Goal: Task Accomplishment & Management: Use online tool/utility

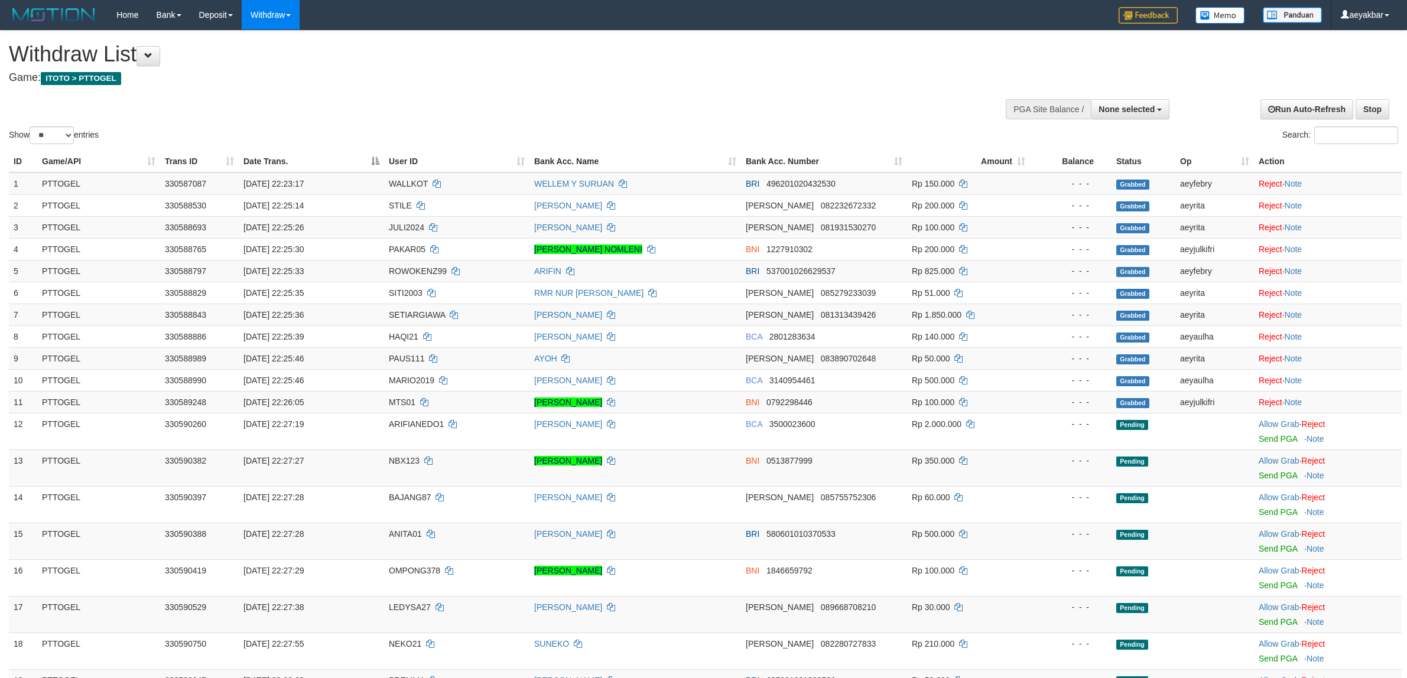
select select
select select "**"
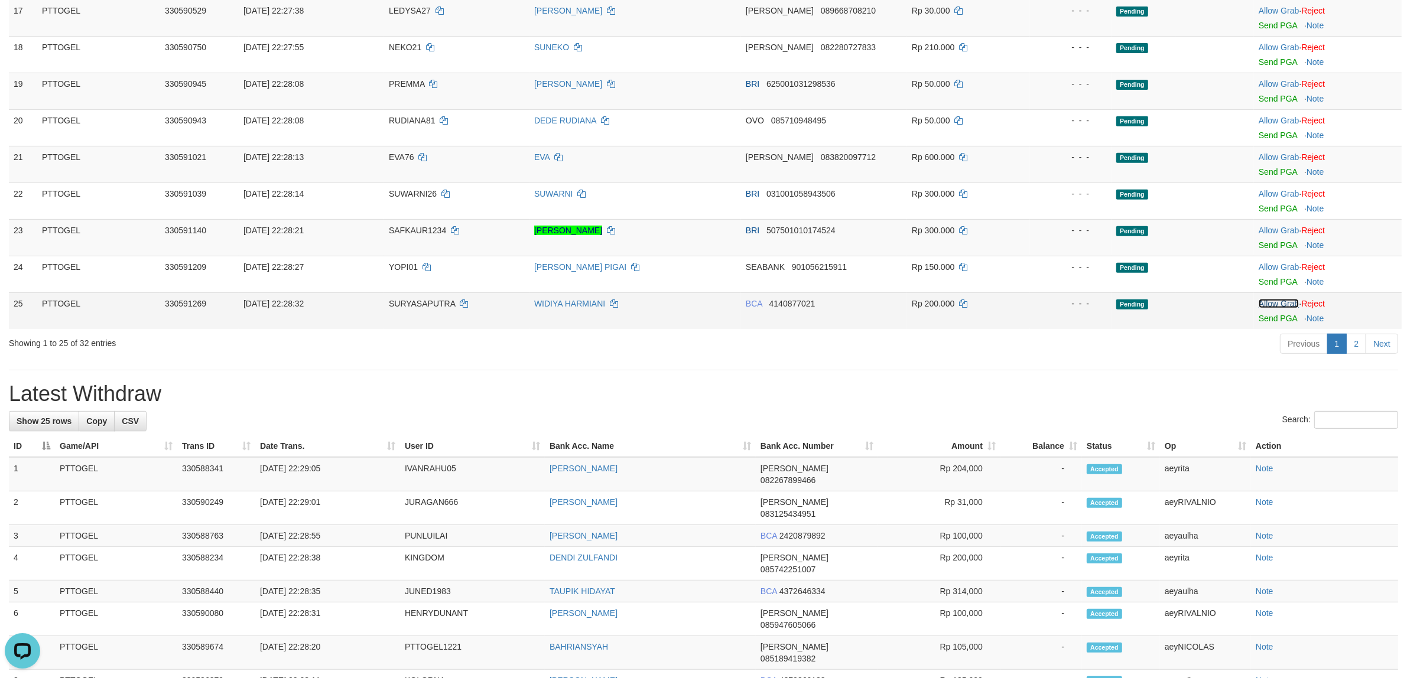
click at [1274, 302] on link "Allow Grab" at bounding box center [1279, 303] width 40 height 9
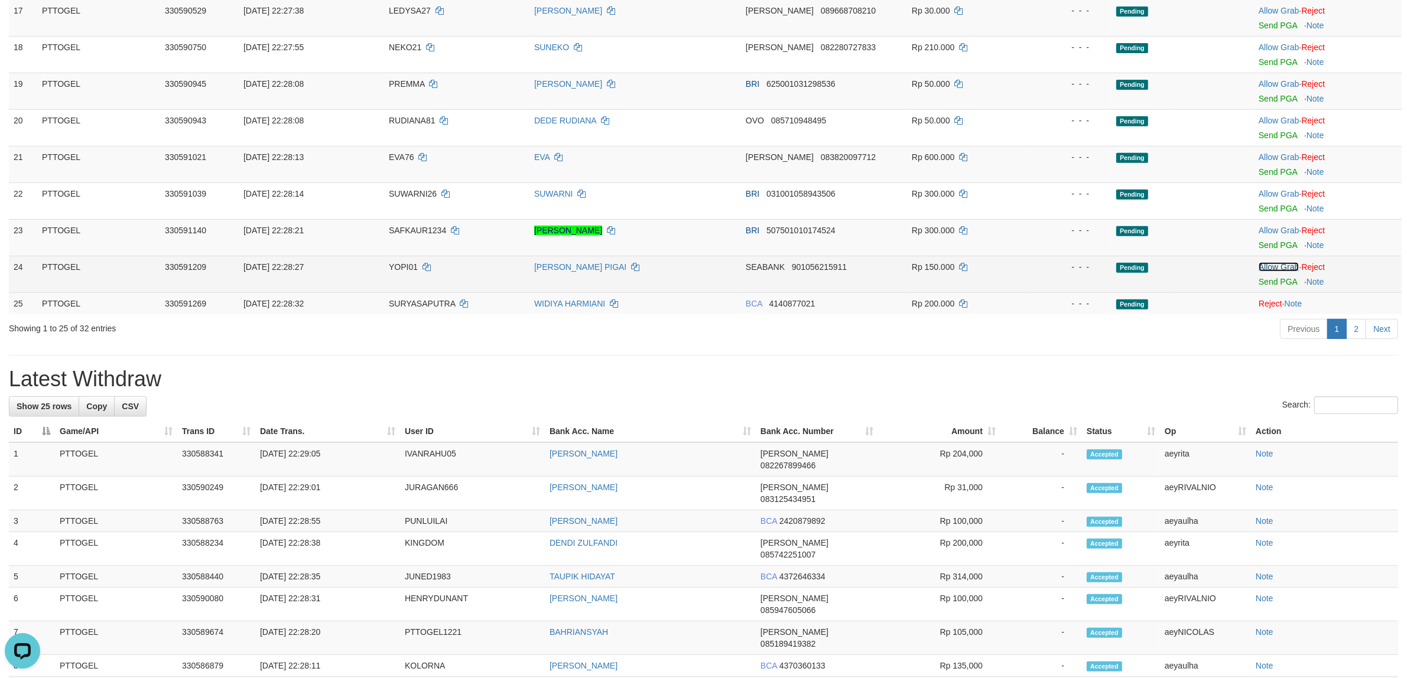
click at [1273, 271] on link "Allow Grab" at bounding box center [1279, 266] width 40 height 9
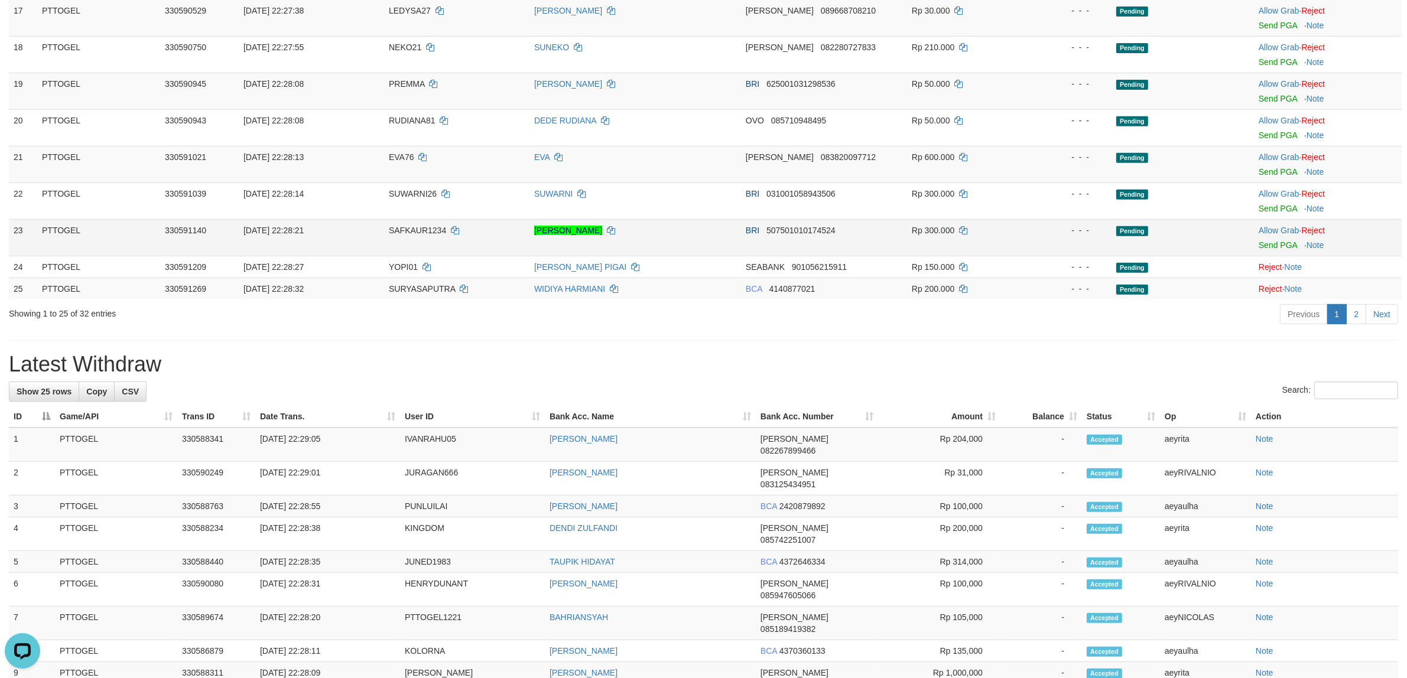
click at [1272, 238] on td "Allow Grab · Reject Send PGA · Note" at bounding box center [1328, 237] width 148 height 37
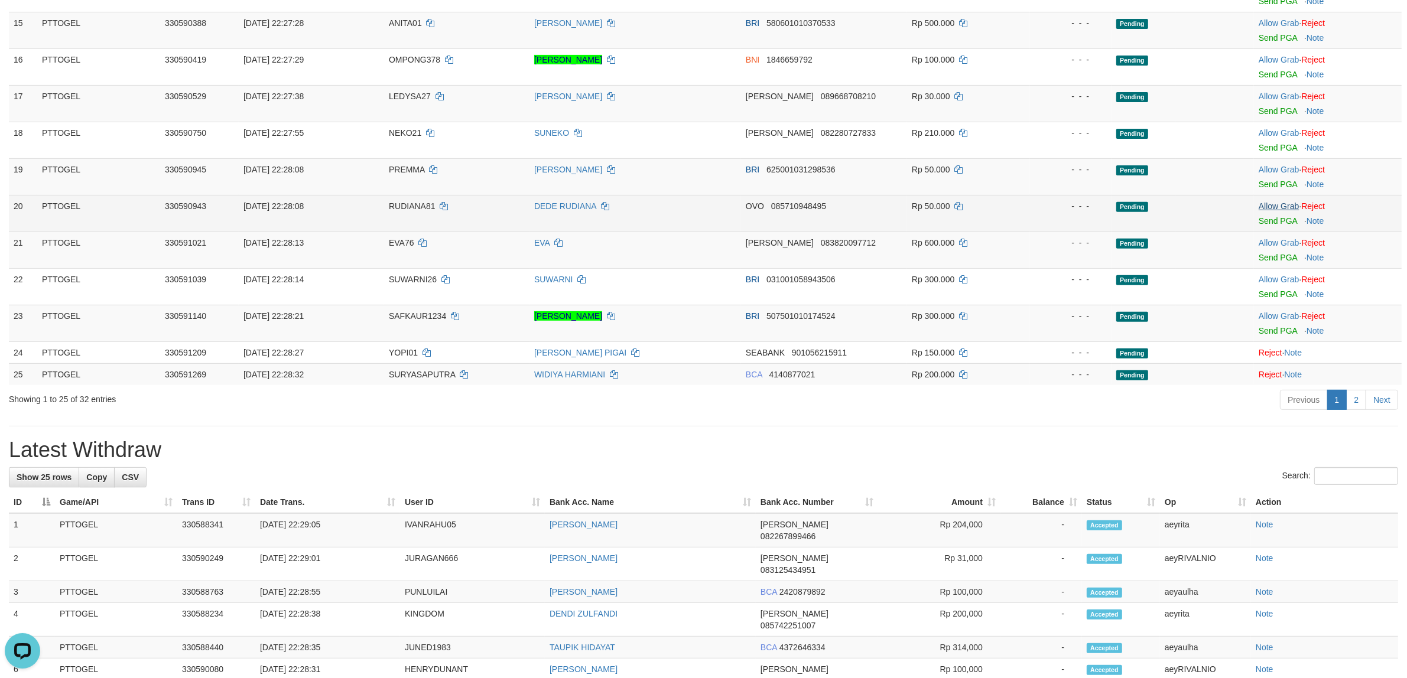
scroll to position [490, 0]
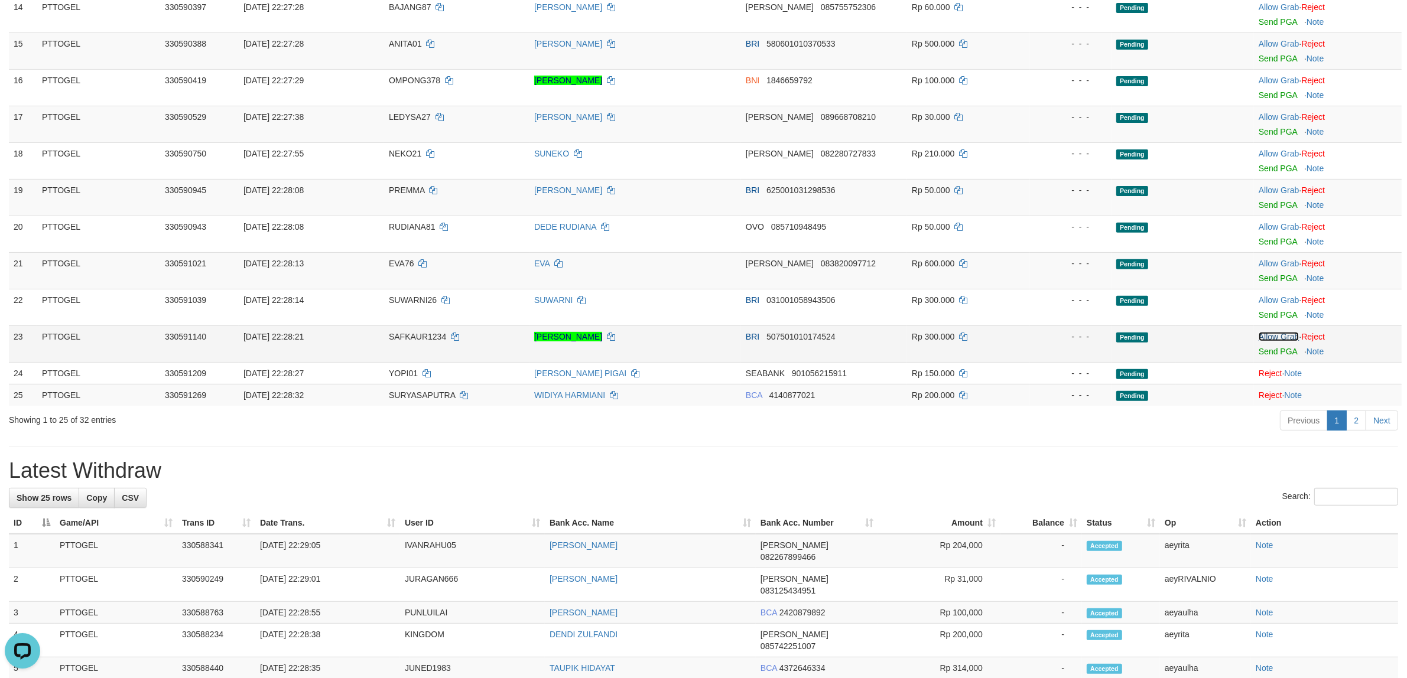
click at [1272, 338] on link "Allow Grab" at bounding box center [1279, 336] width 40 height 9
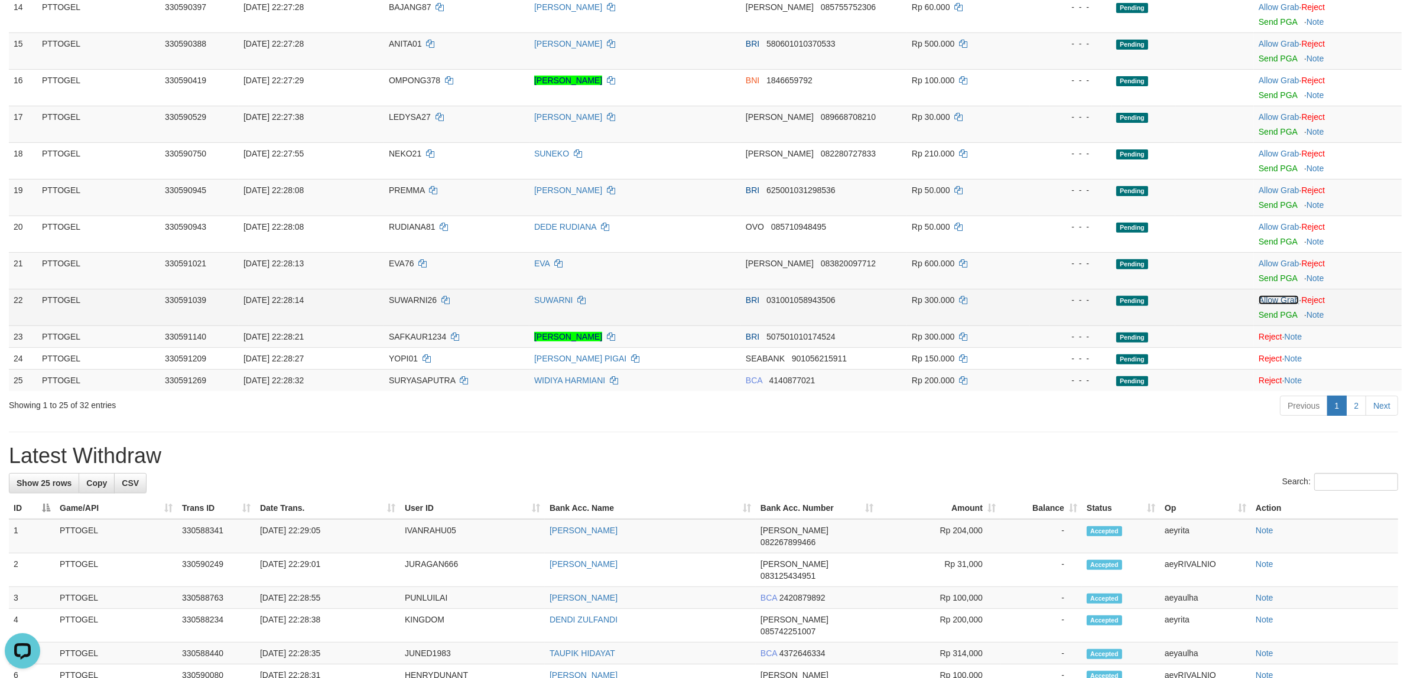
click at [1280, 301] on link "Allow Grab" at bounding box center [1279, 299] width 40 height 9
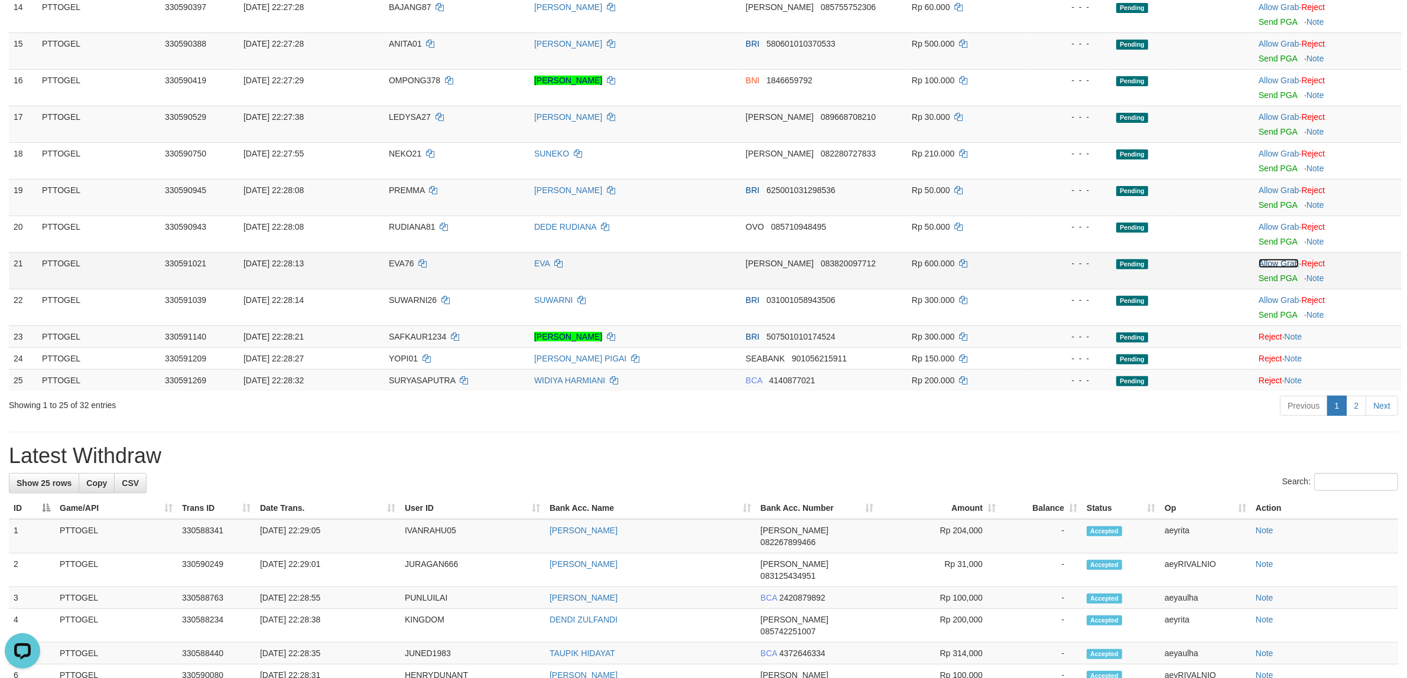
click at [1281, 267] on link "Allow Grab" at bounding box center [1279, 263] width 40 height 9
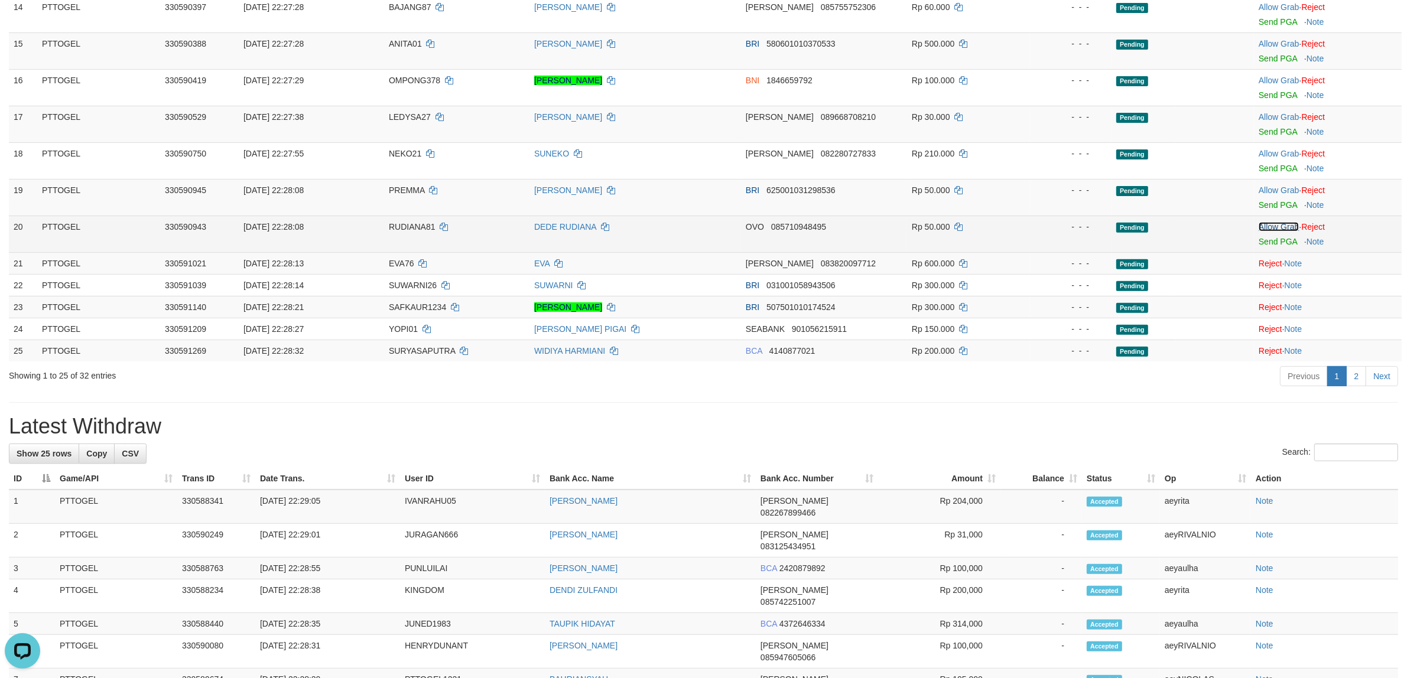
click at [1283, 232] on link "Allow Grab" at bounding box center [1279, 226] width 40 height 9
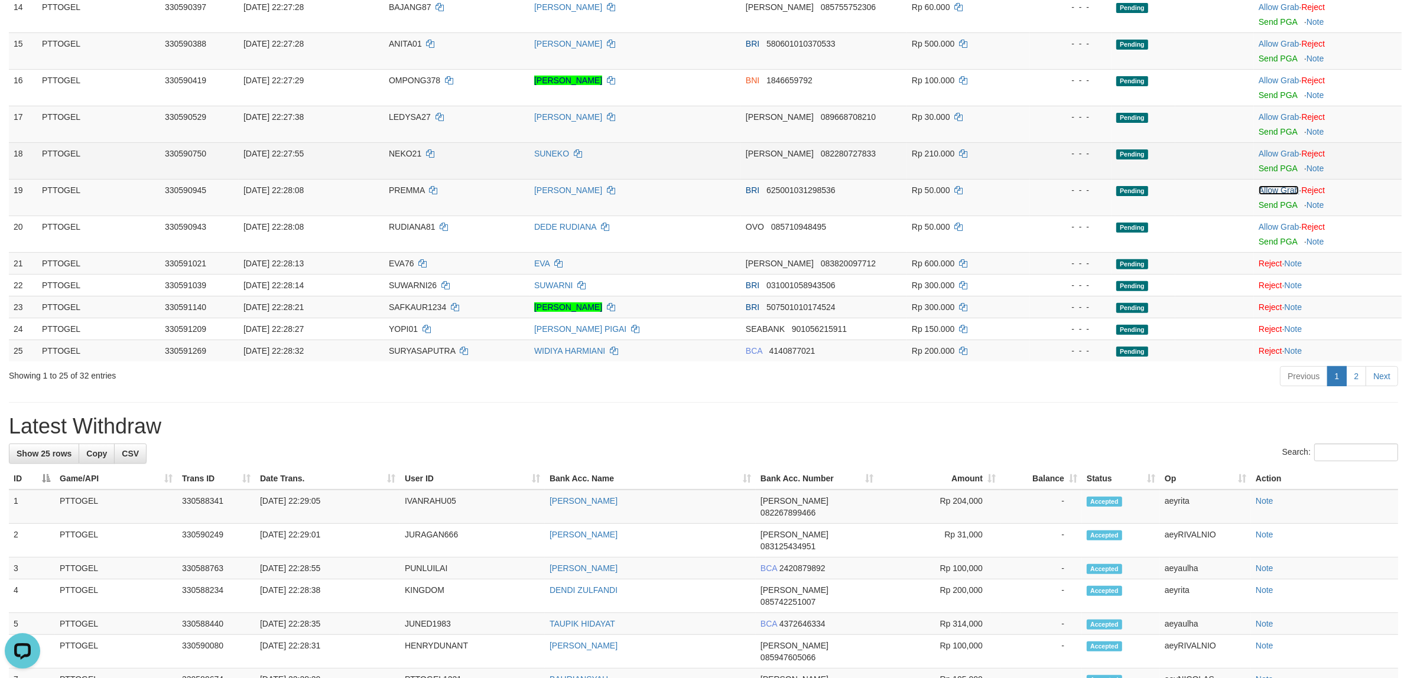
click at [1278, 192] on link "Allow Grab" at bounding box center [1279, 190] width 40 height 9
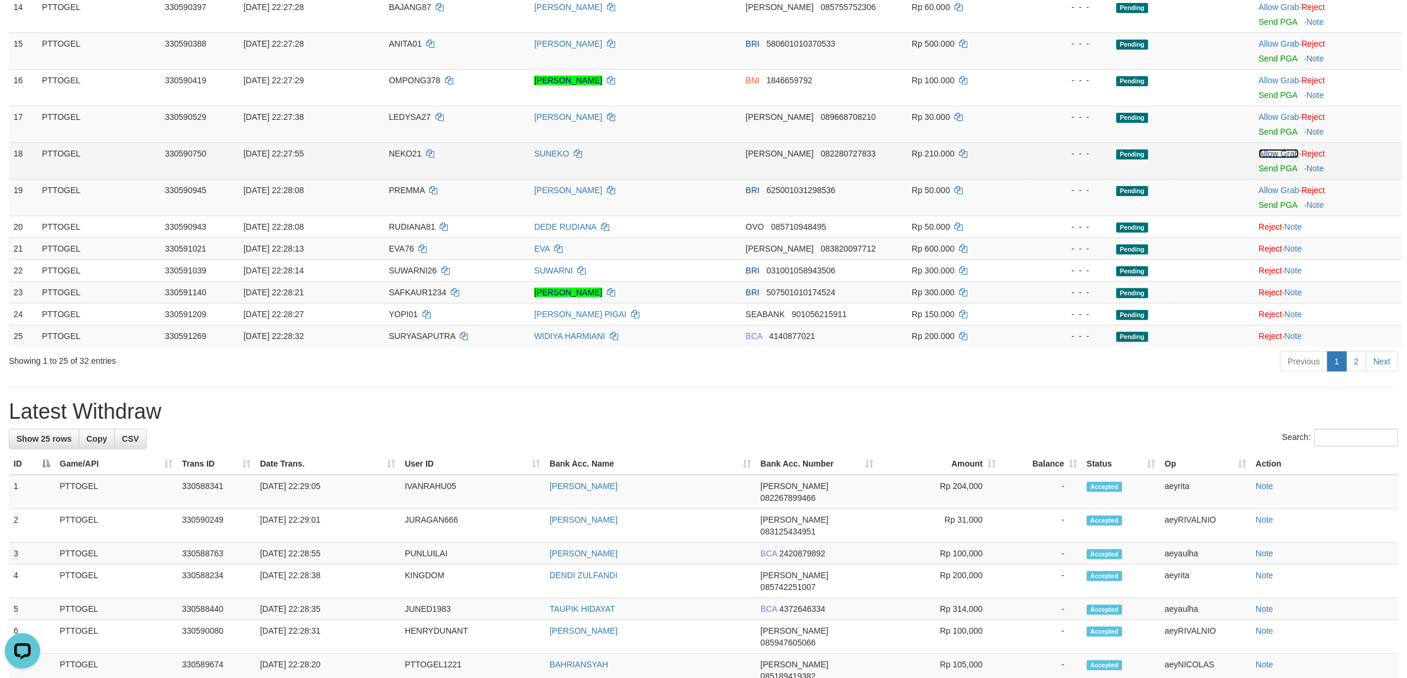
click at [1279, 154] on link "Allow Grab" at bounding box center [1279, 153] width 40 height 9
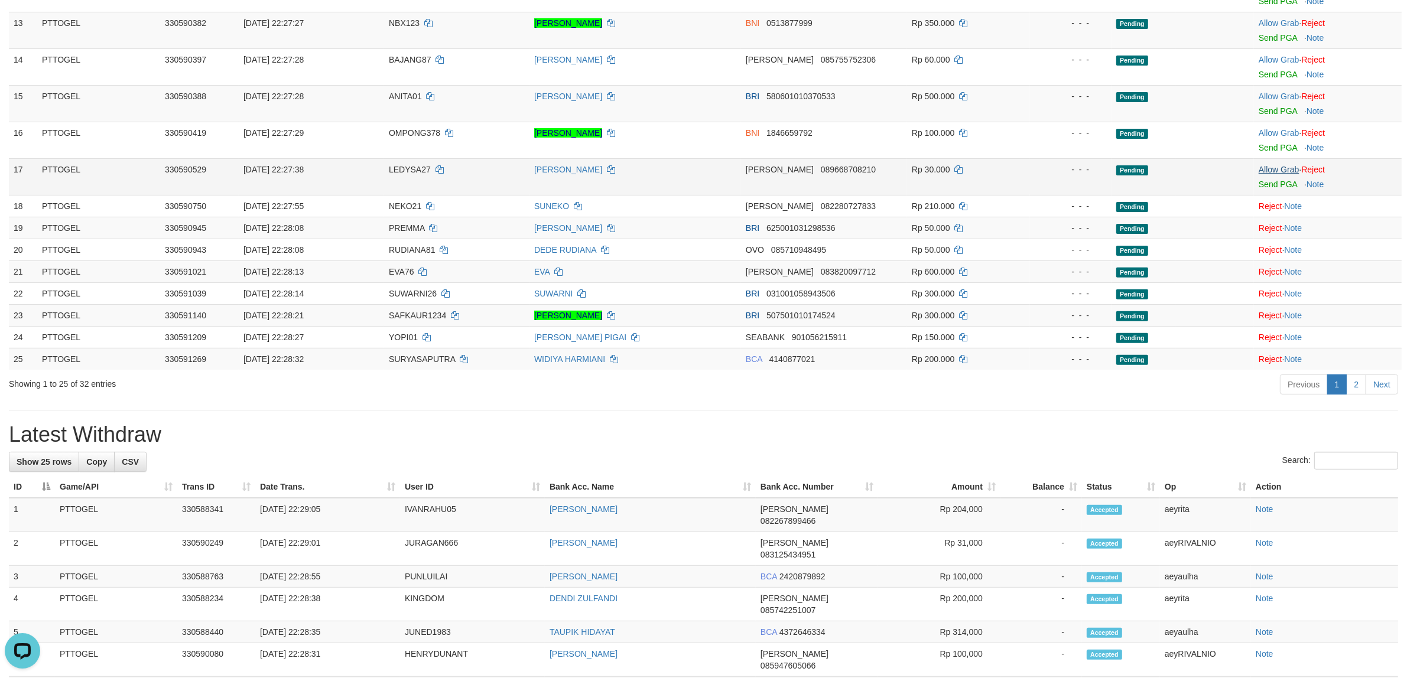
scroll to position [343, 0]
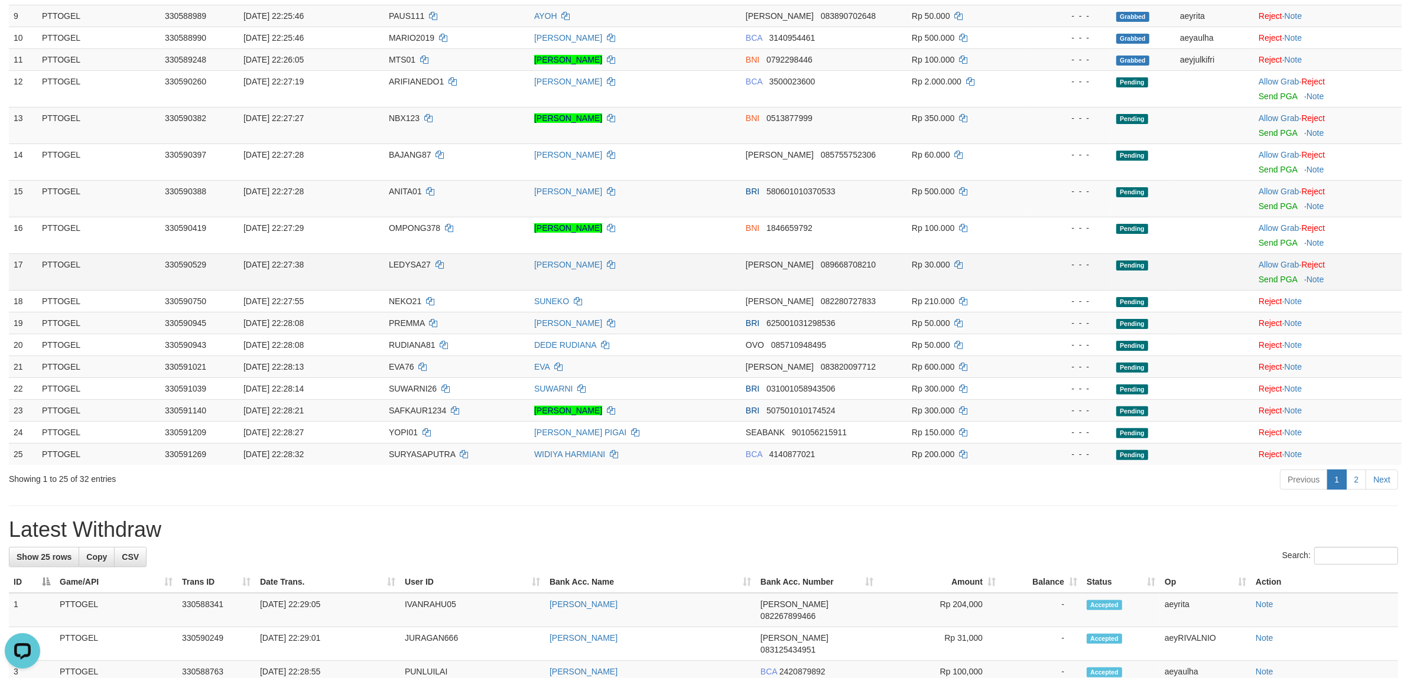
click at [1270, 271] on td "Allow Grab · Reject Send PGA · Note" at bounding box center [1328, 272] width 148 height 37
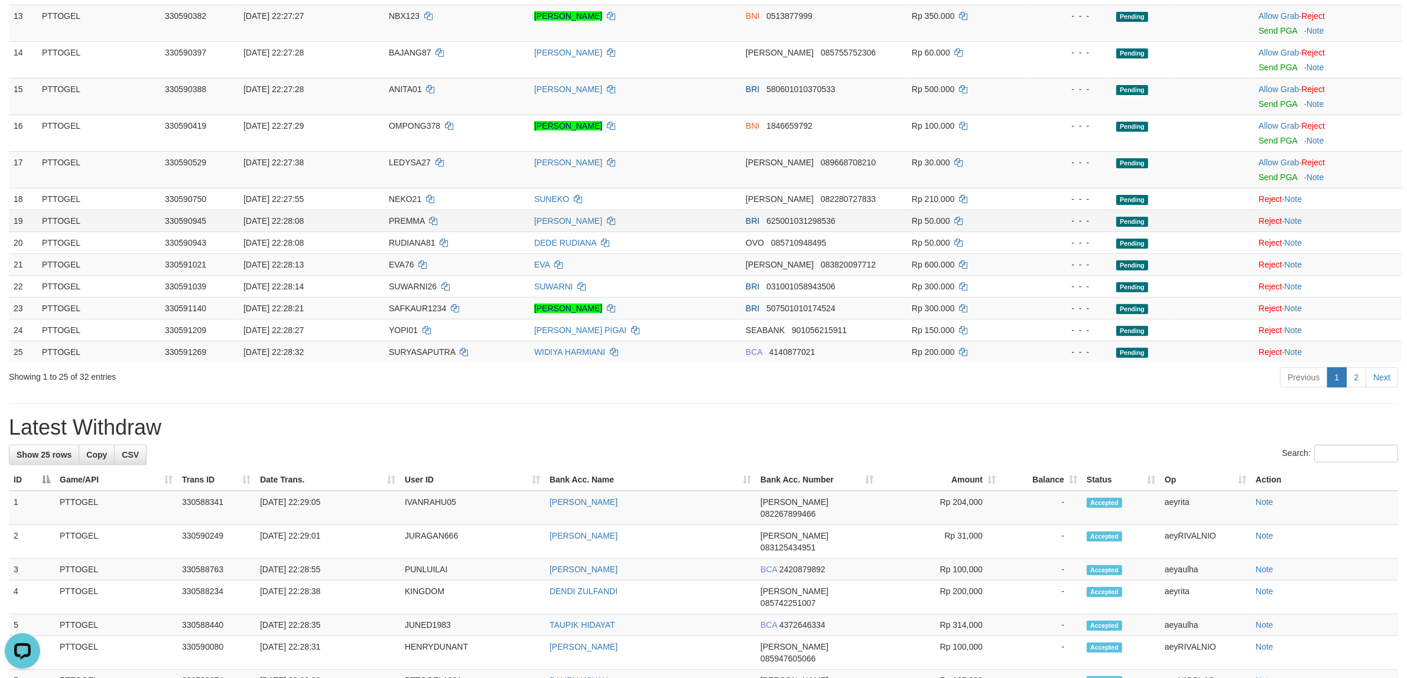
scroll to position [444, 0]
click at [1273, 157] on td "Allow Grab · Reject Send PGA · Note" at bounding box center [1328, 170] width 148 height 37
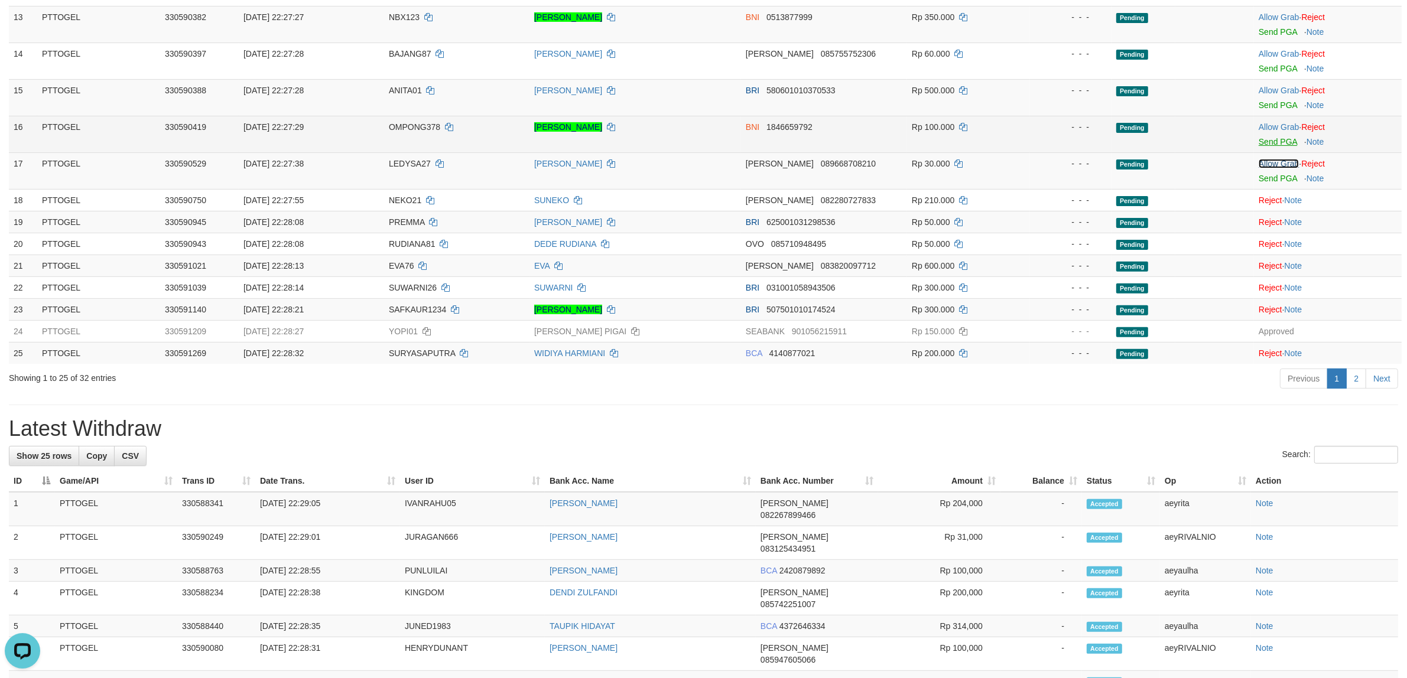
drag, startPoint x: 1273, startPoint y: 165, endPoint x: 1278, endPoint y: 139, distance: 26.9
click at [1273, 166] on link "Allow Grab" at bounding box center [1279, 163] width 40 height 9
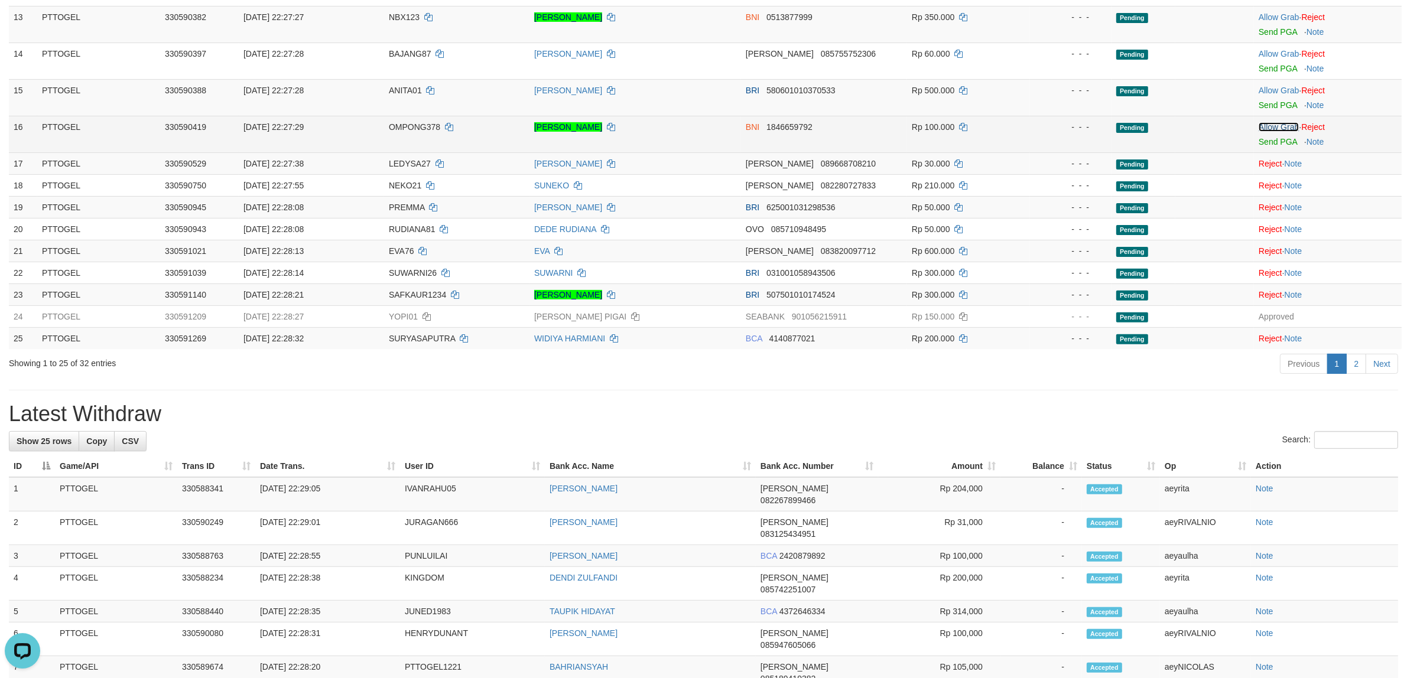
click at [1278, 132] on link "Allow Grab" at bounding box center [1279, 126] width 40 height 9
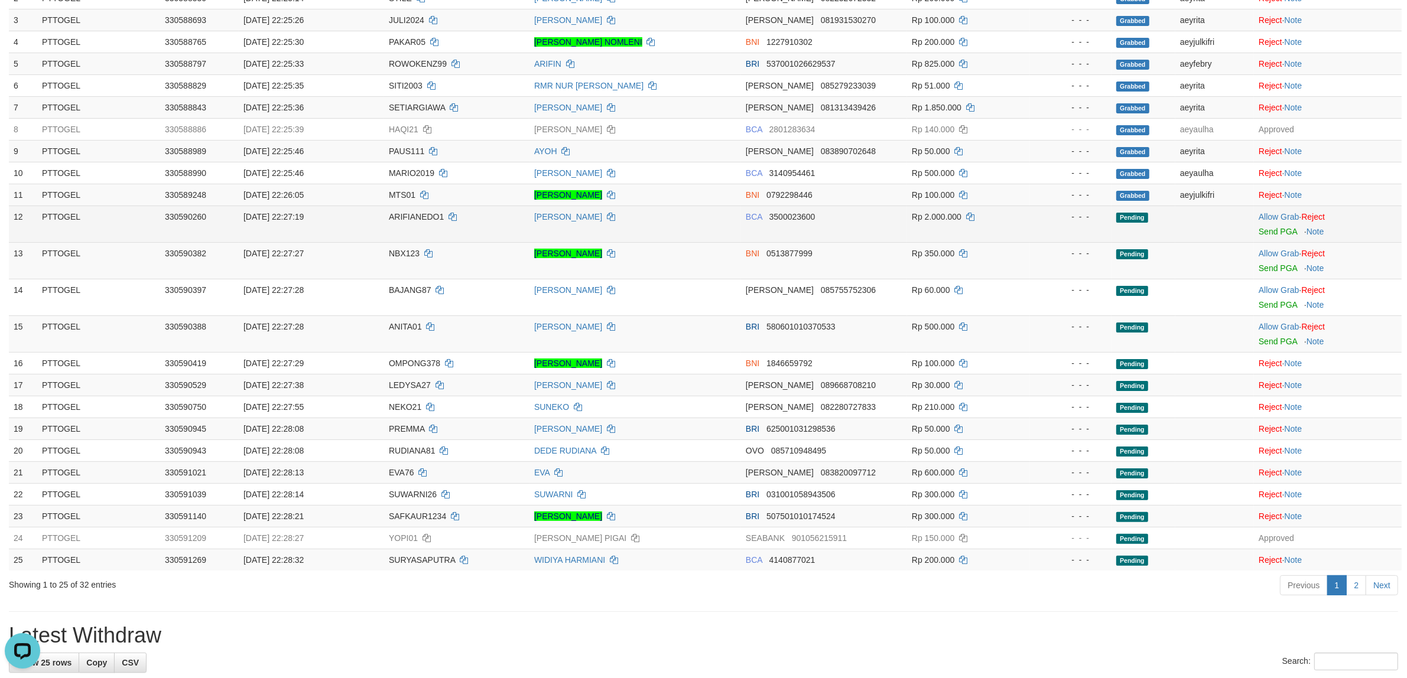
scroll to position [198, 0]
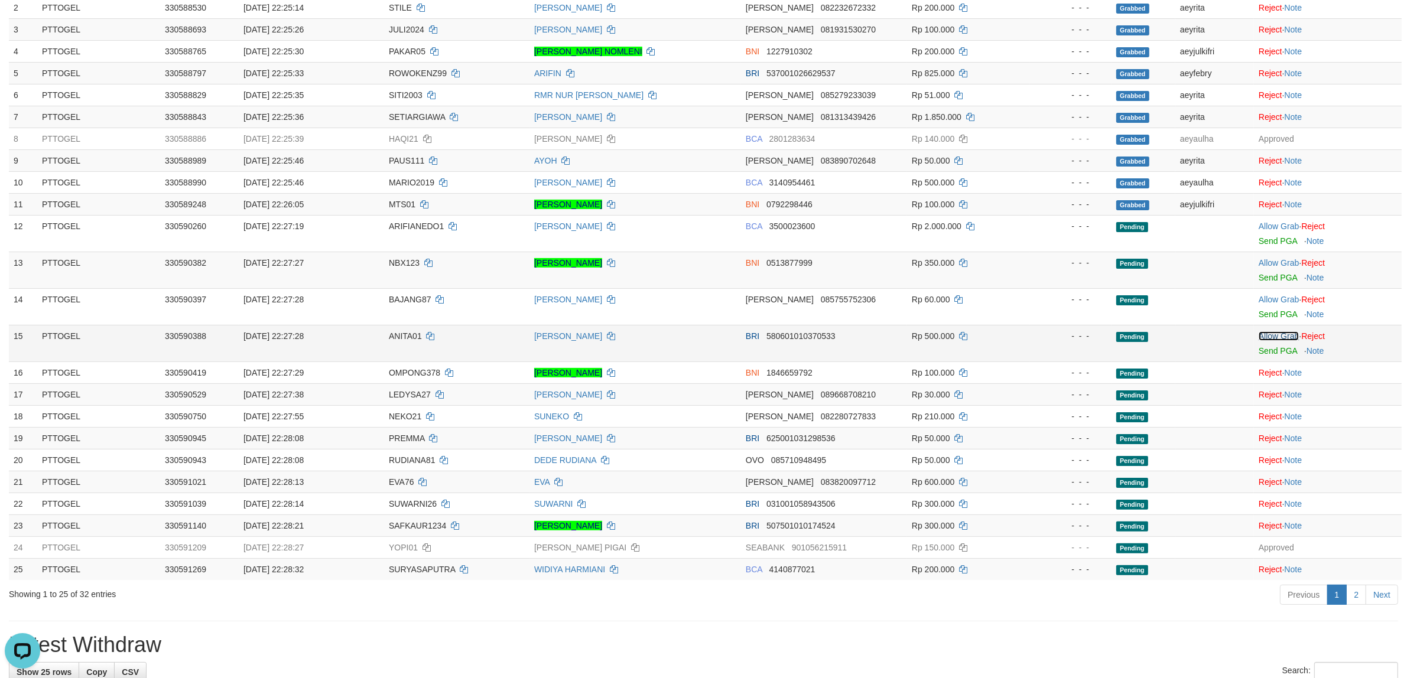
click at [1275, 338] on link "Allow Grab" at bounding box center [1279, 336] width 40 height 9
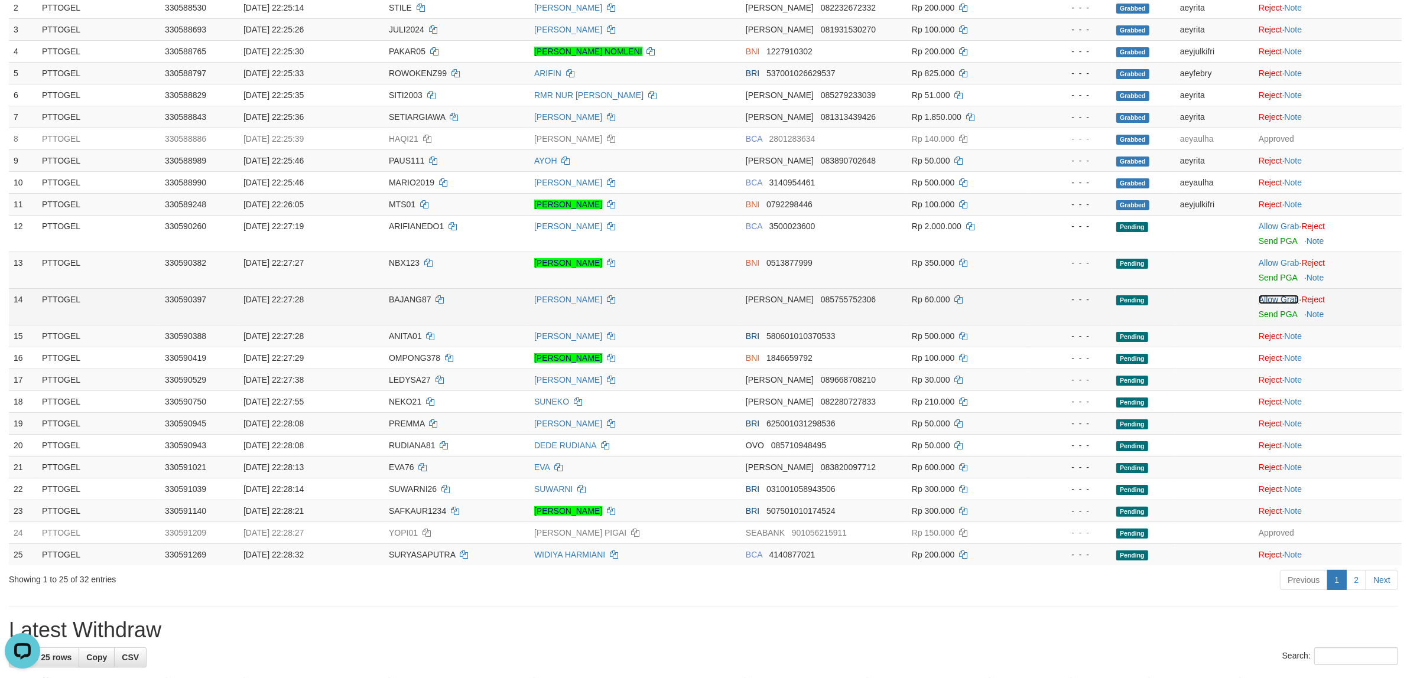
click at [1275, 299] on link "Allow Grab" at bounding box center [1279, 299] width 40 height 9
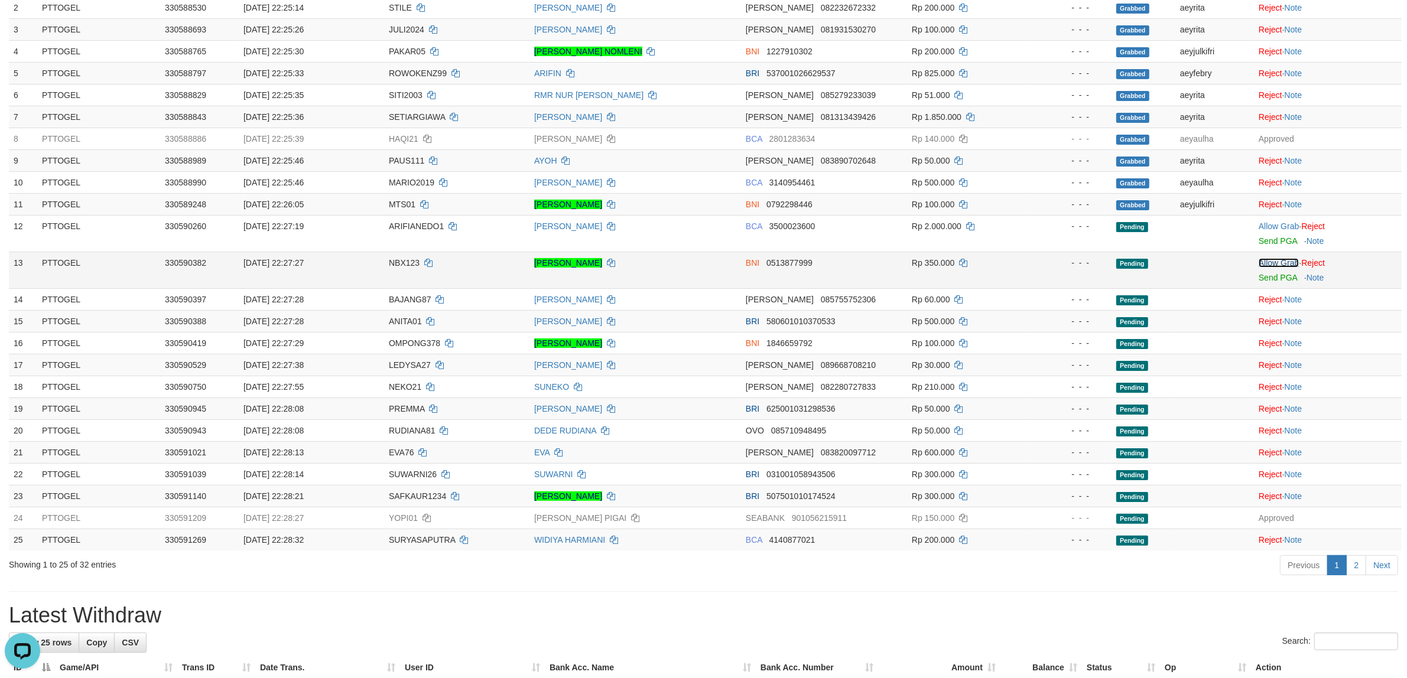
click at [1278, 264] on link "Allow Grab" at bounding box center [1279, 262] width 40 height 9
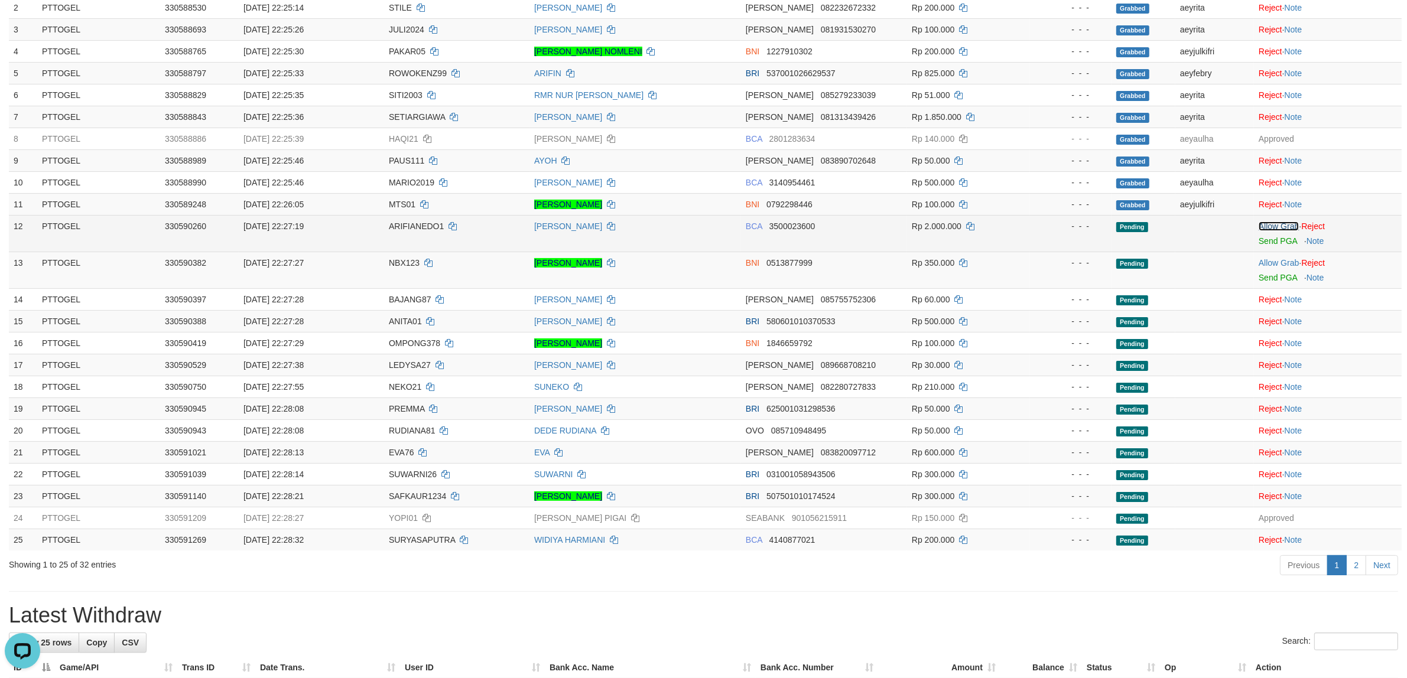
click at [1281, 225] on link "Allow Grab" at bounding box center [1279, 226] width 40 height 9
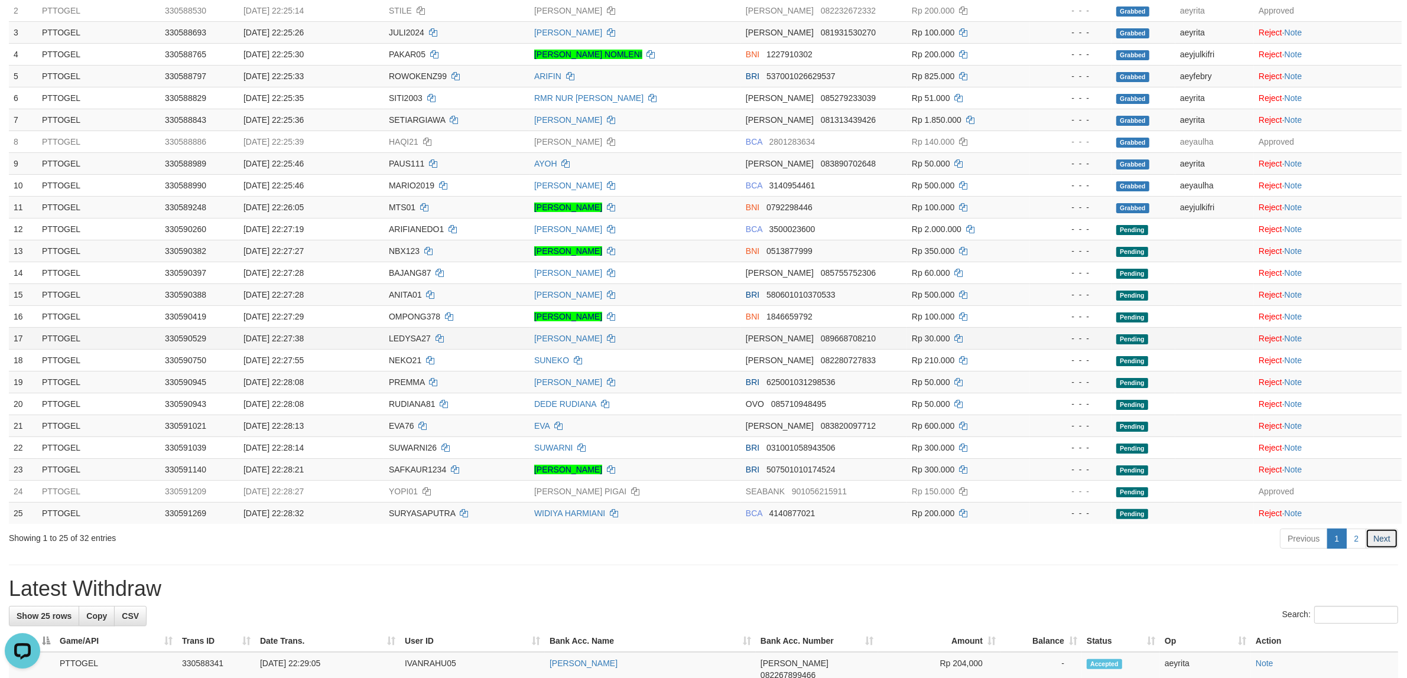
scroll to position [197, 0]
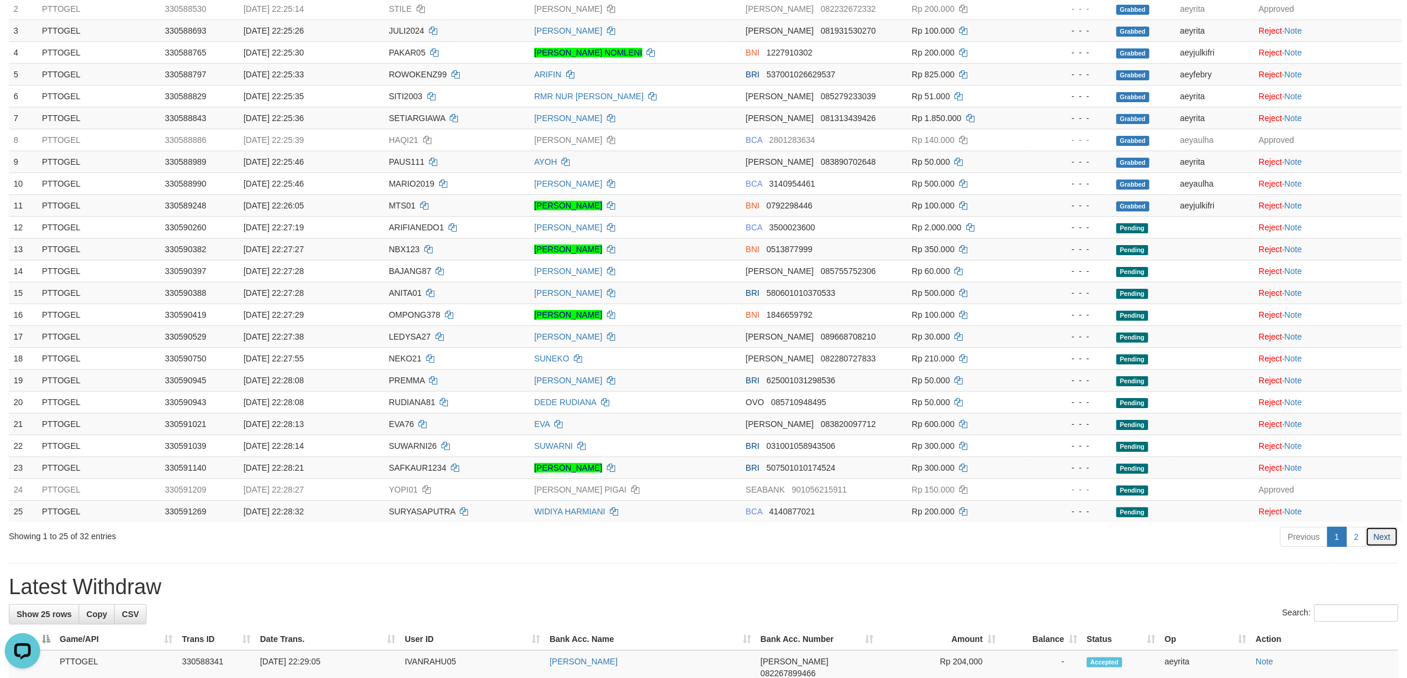
click at [1387, 545] on link "Next" at bounding box center [1382, 537] width 33 height 20
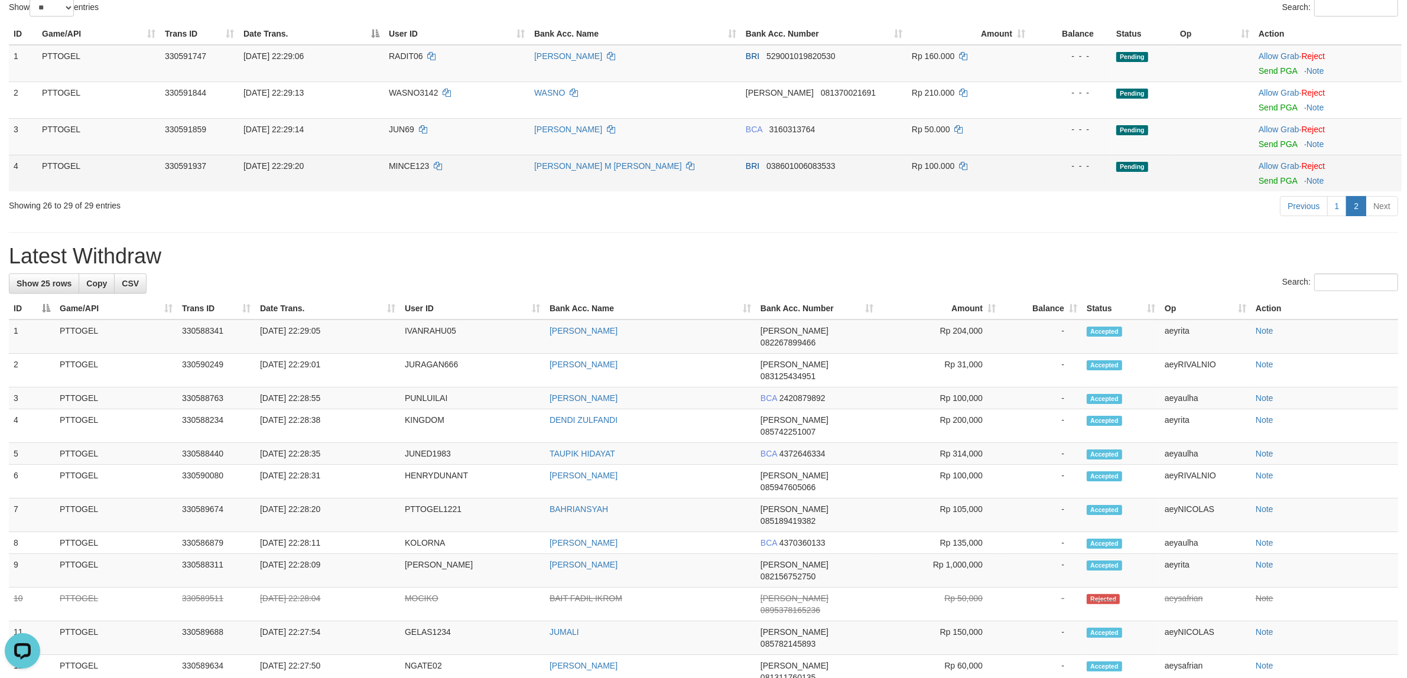
scroll to position [0, 0]
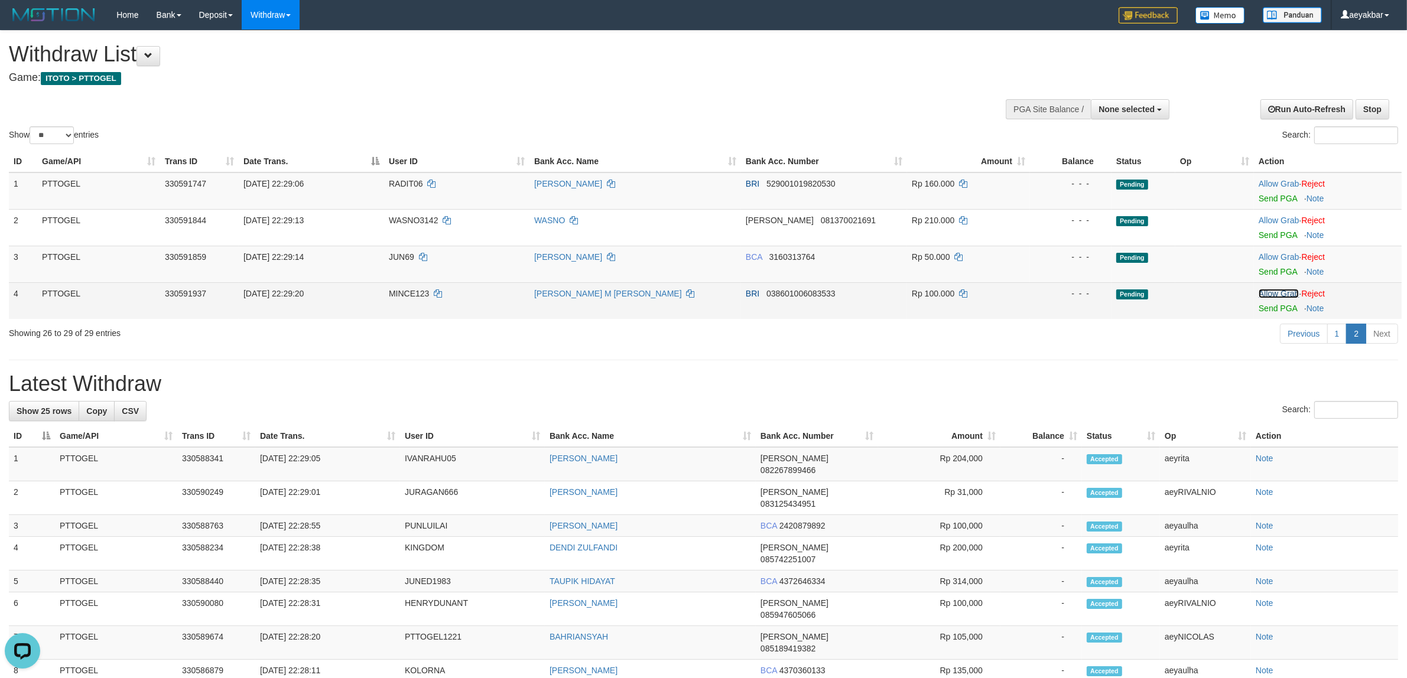
click at [1279, 291] on link "Allow Grab" at bounding box center [1279, 293] width 40 height 9
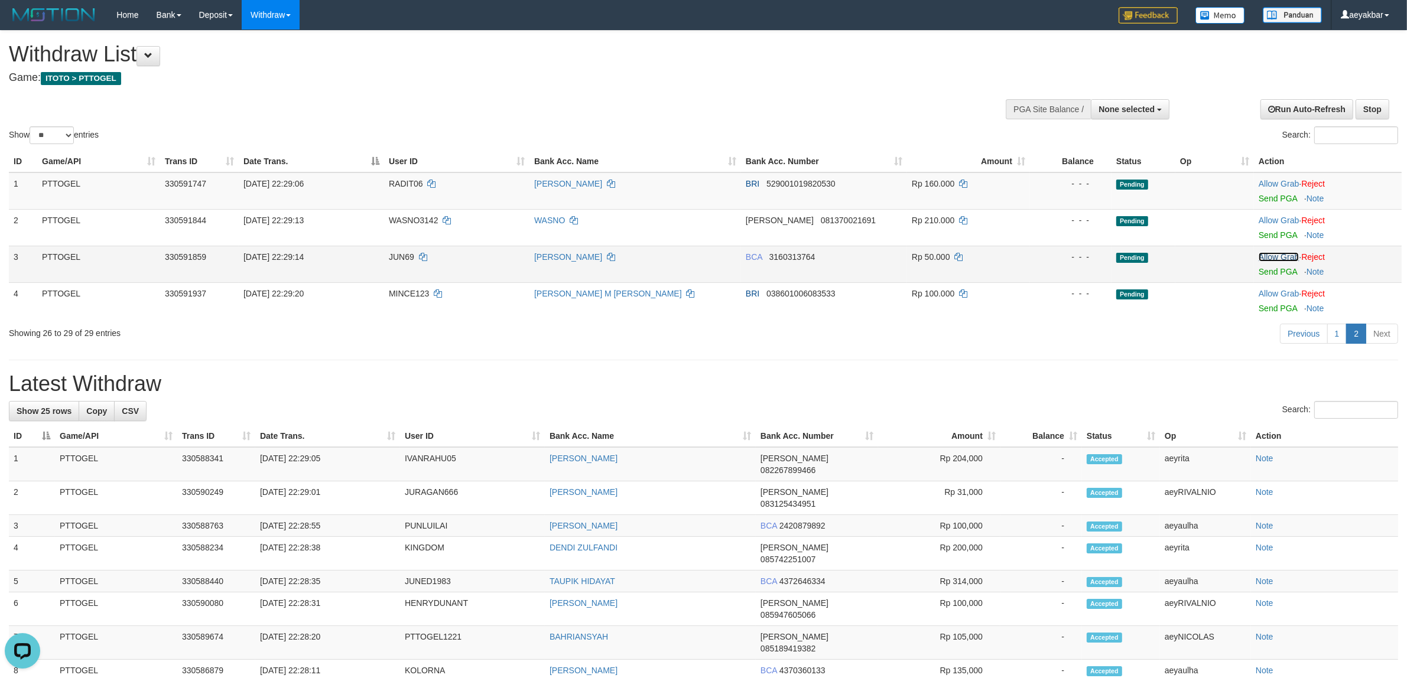
click at [1277, 257] on link "Allow Grab" at bounding box center [1279, 256] width 40 height 9
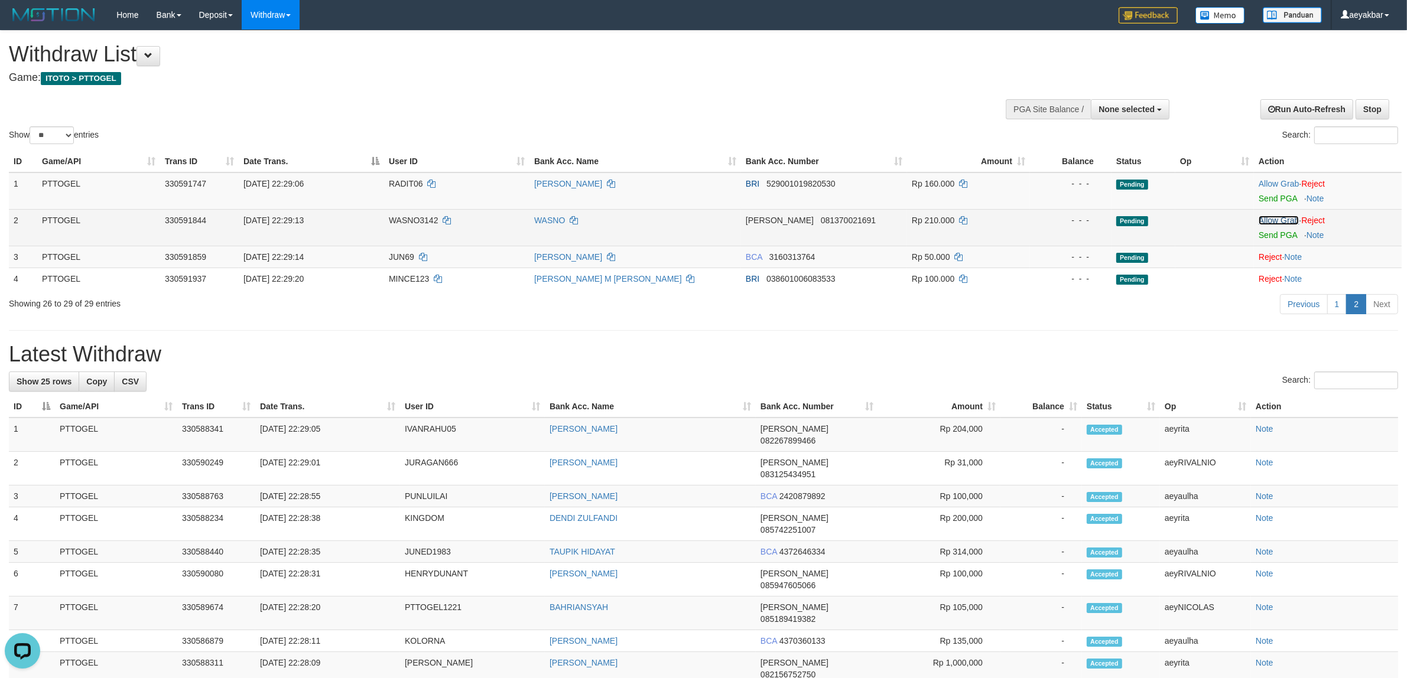
click at [1282, 222] on link "Allow Grab" at bounding box center [1279, 220] width 40 height 9
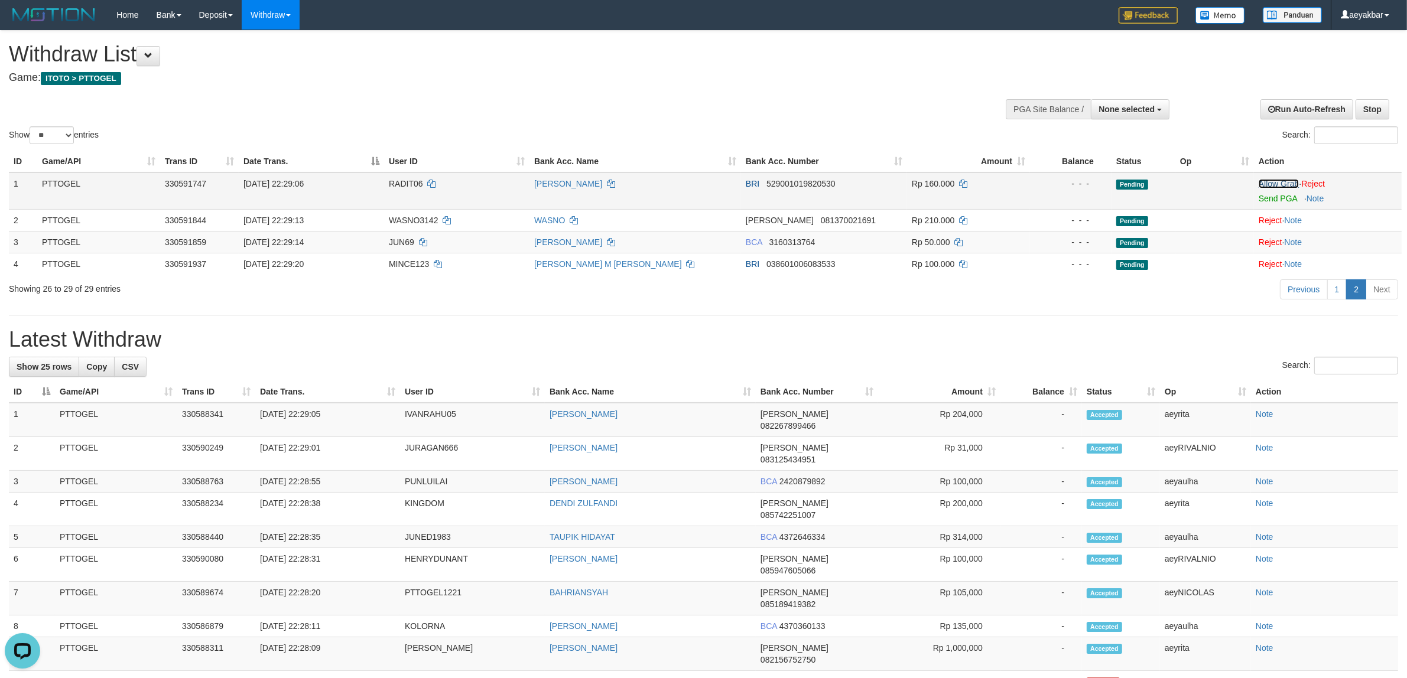
click at [1282, 181] on link "Allow Grab" at bounding box center [1279, 183] width 40 height 9
click at [876, 288] on div "Previous 1 2 Next" at bounding box center [996, 290] width 803 height 25
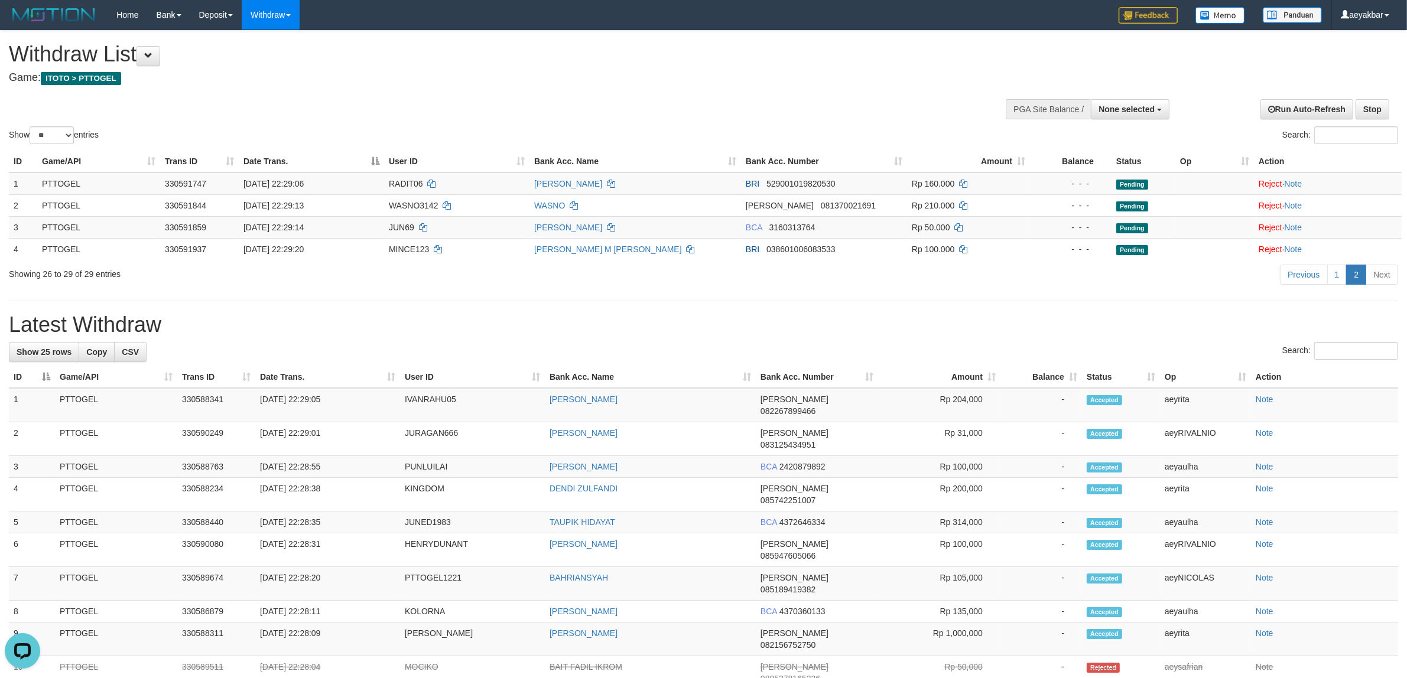
click at [822, 329] on h1 "Latest Withdraw" at bounding box center [703, 325] width 1389 height 24
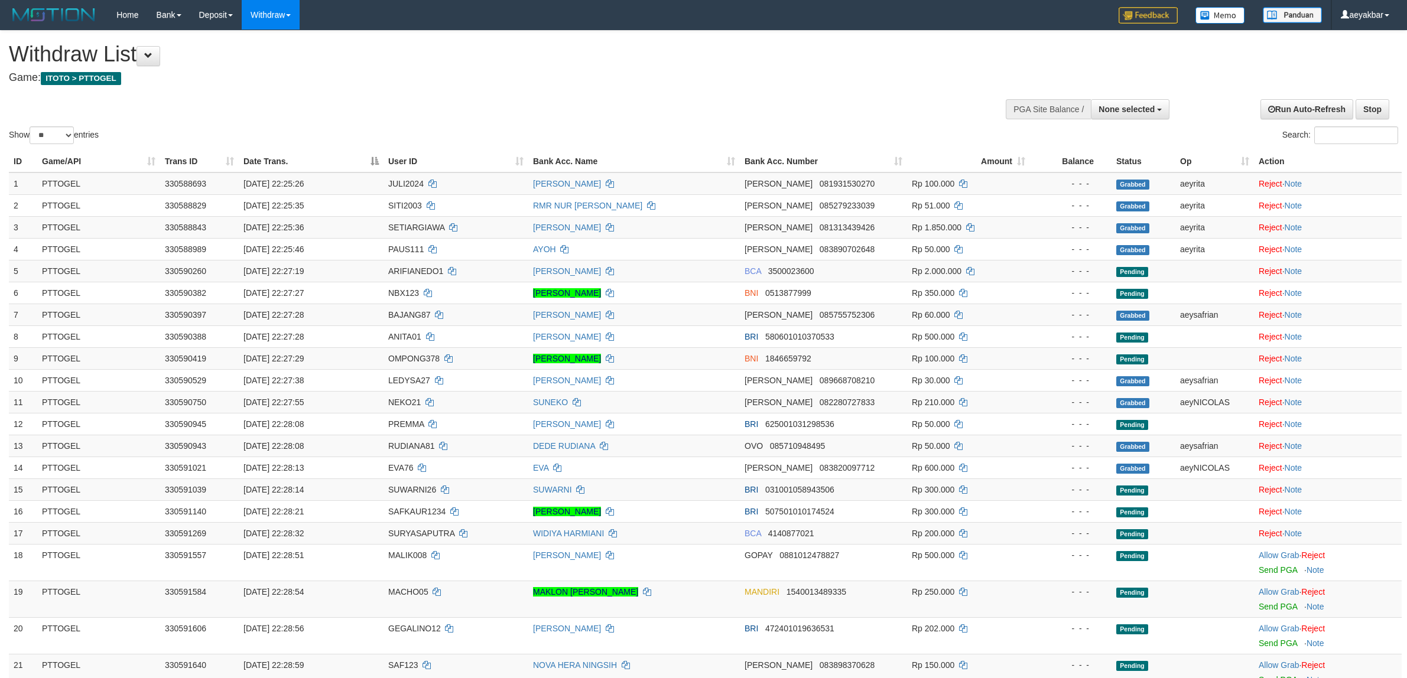
select select
select select "**"
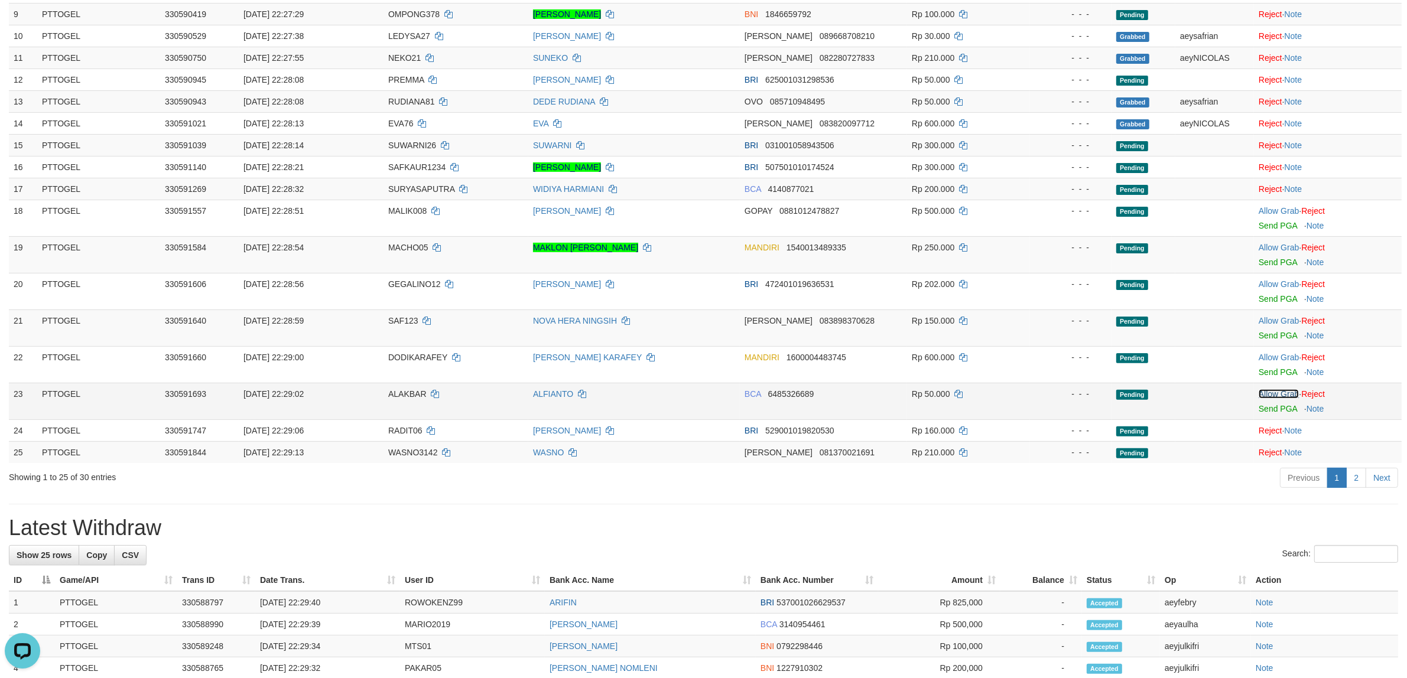
click at [1284, 393] on link "Allow Grab" at bounding box center [1279, 393] width 40 height 9
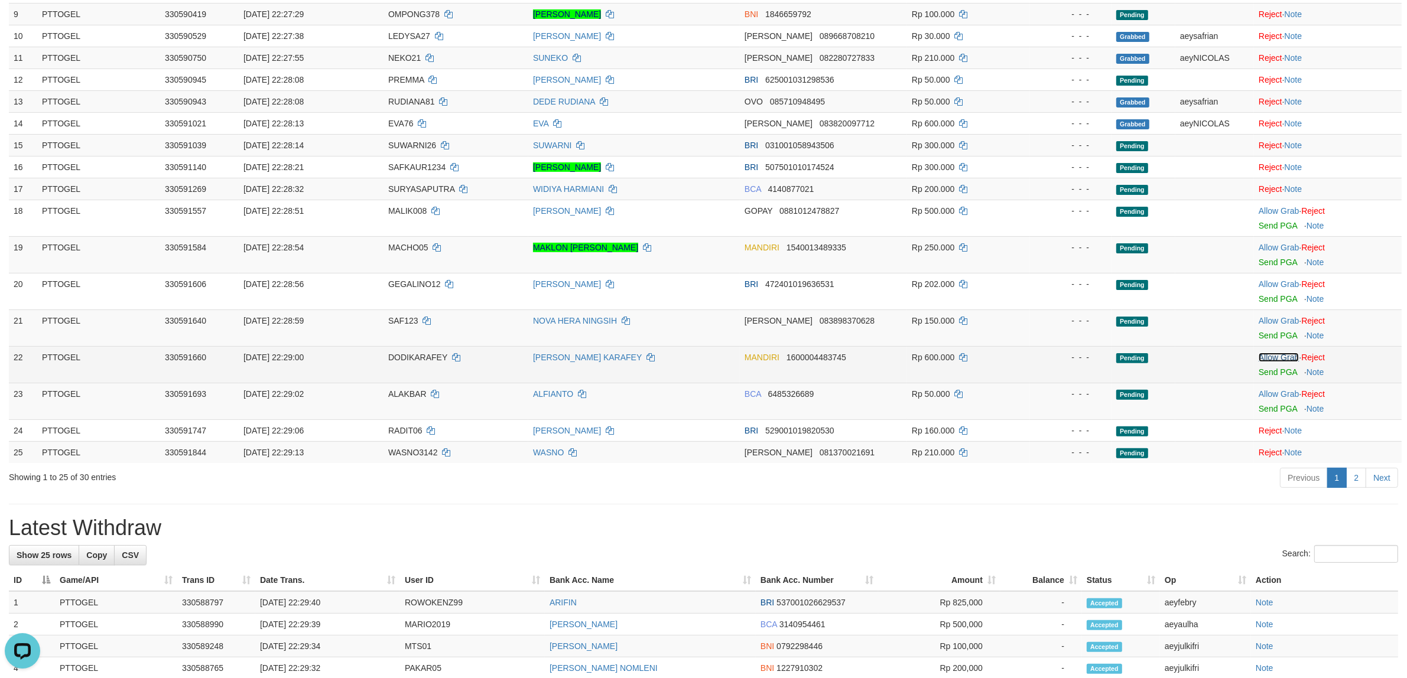
click at [1282, 358] on link "Allow Grab" at bounding box center [1279, 357] width 40 height 9
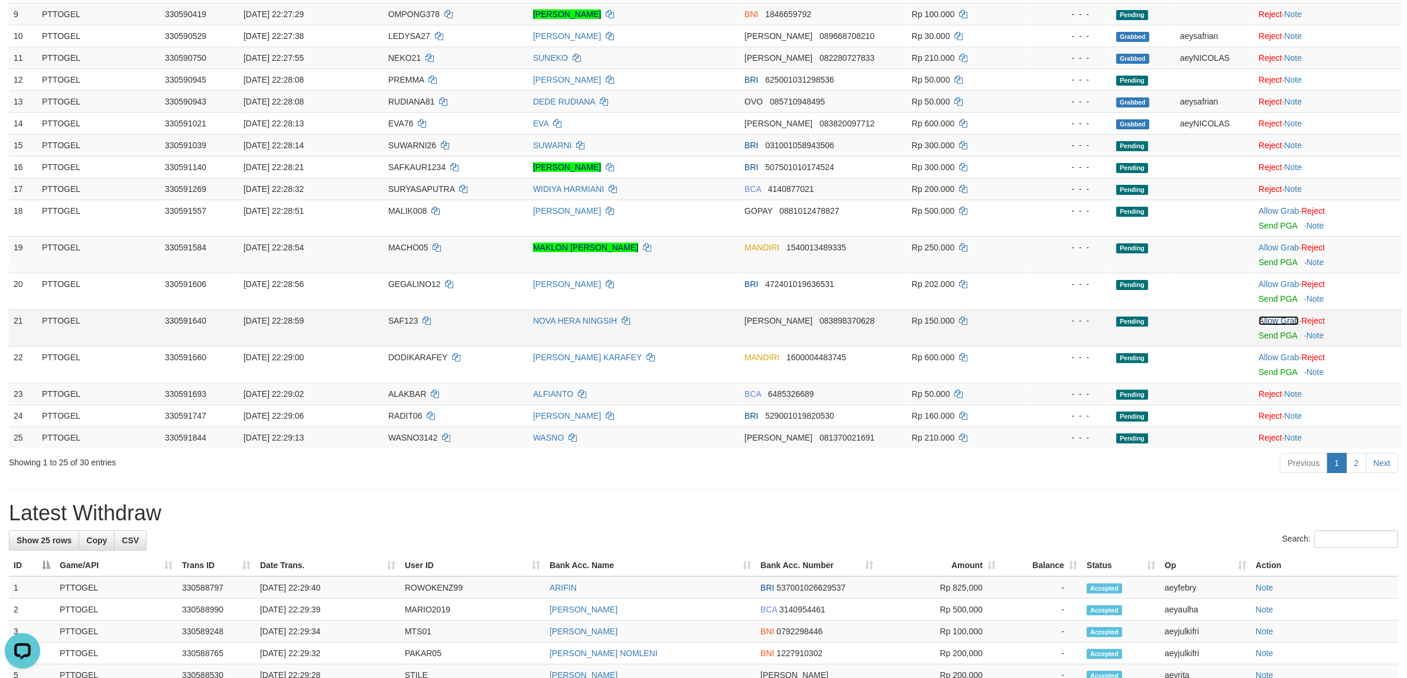
click at [1275, 321] on link "Allow Grab" at bounding box center [1279, 320] width 40 height 9
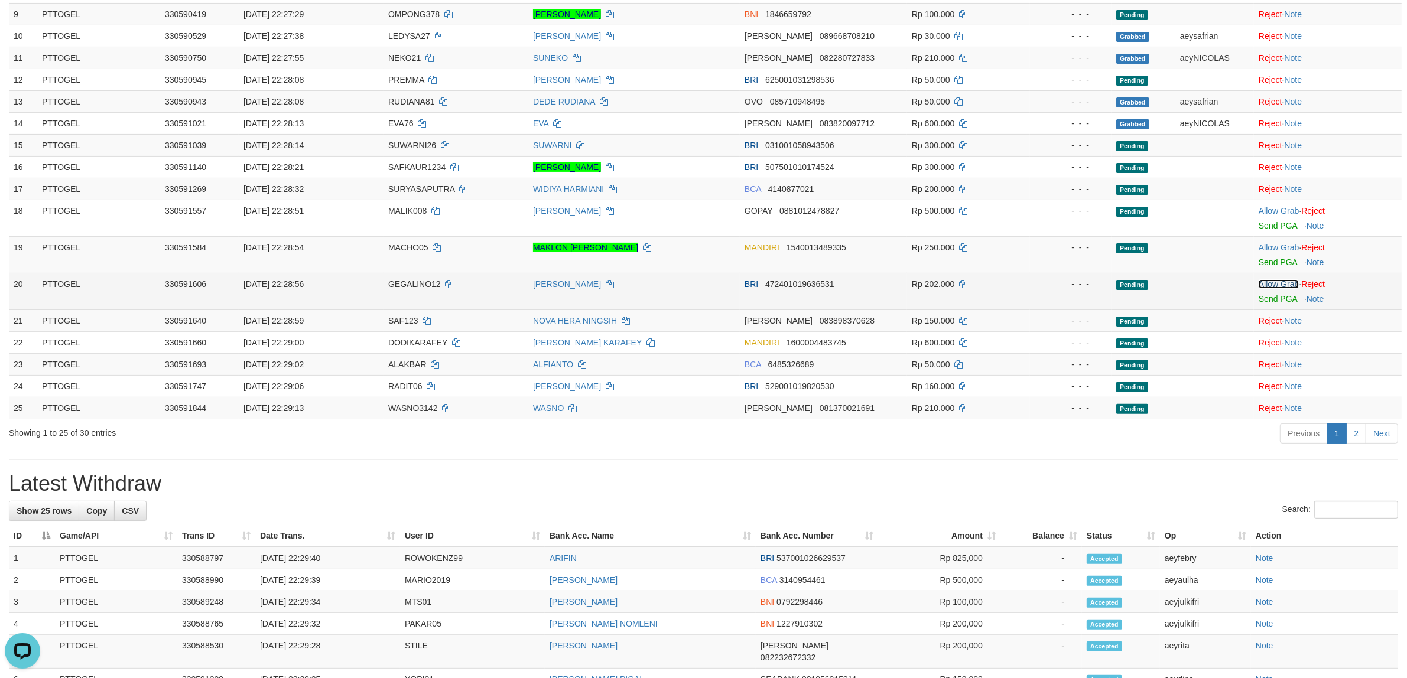
click at [1278, 282] on link "Allow Grab" at bounding box center [1279, 284] width 40 height 9
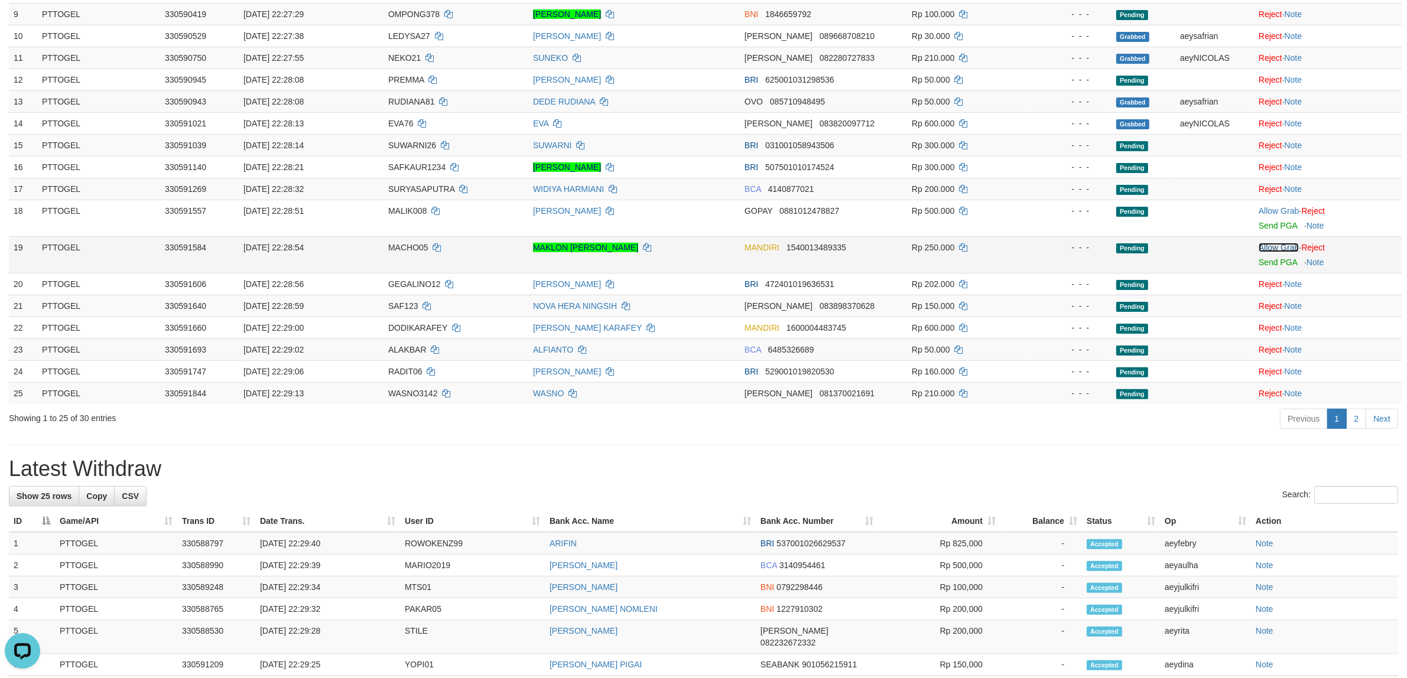
click at [1280, 251] on link "Allow Grab" at bounding box center [1279, 247] width 40 height 9
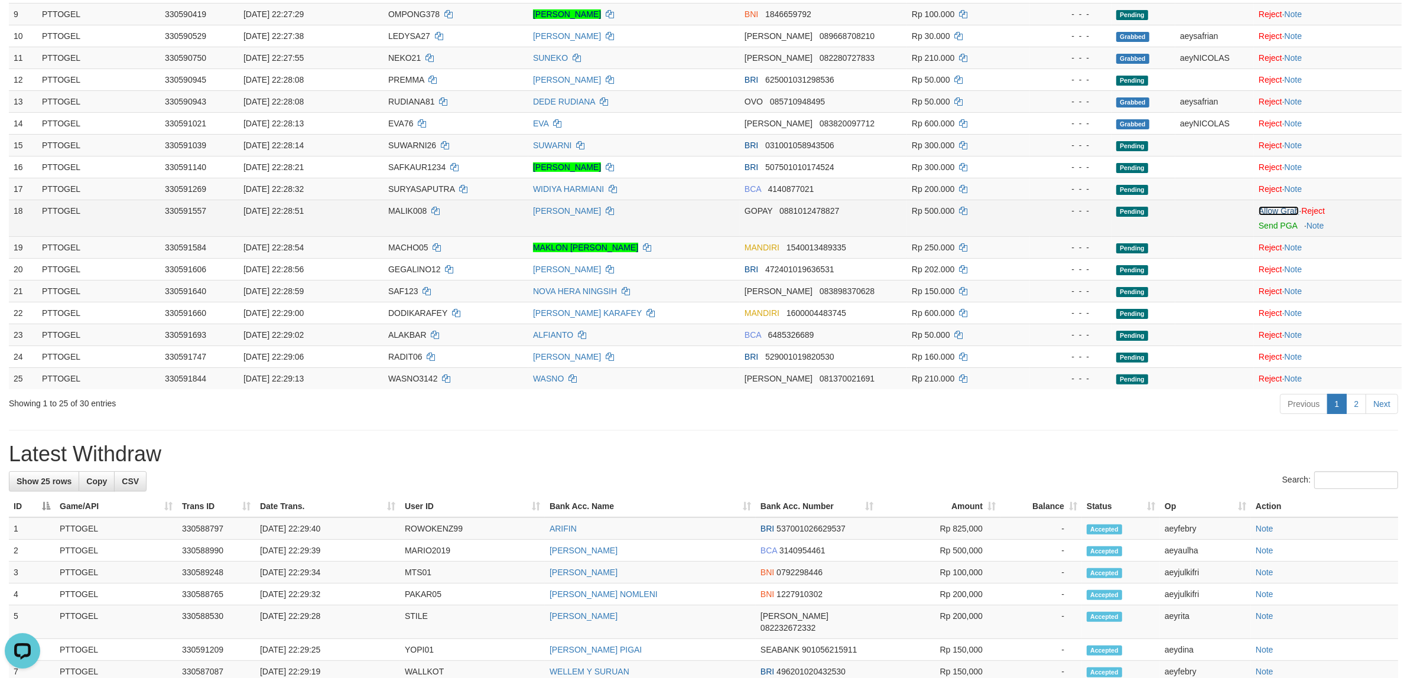
click at [1272, 210] on link "Allow Grab" at bounding box center [1279, 210] width 40 height 9
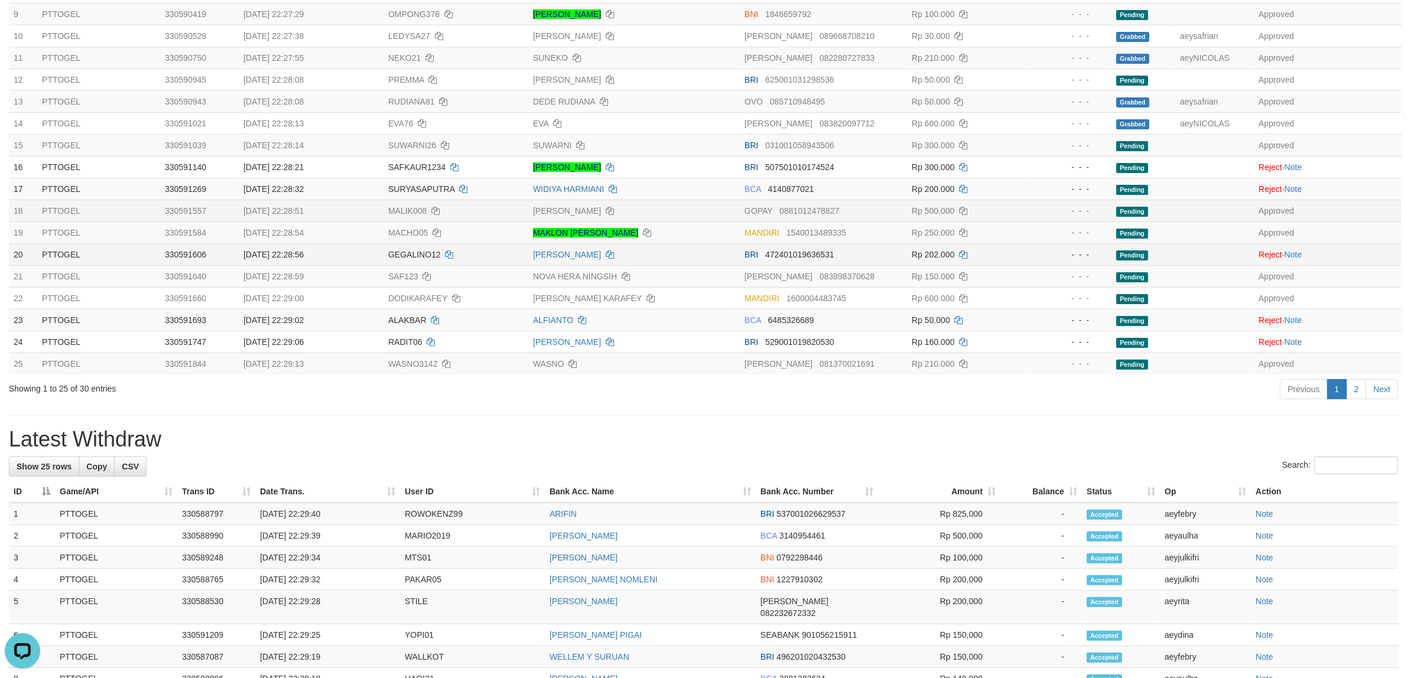
click at [1099, 254] on div "- - -" at bounding box center [1071, 255] width 72 height 12
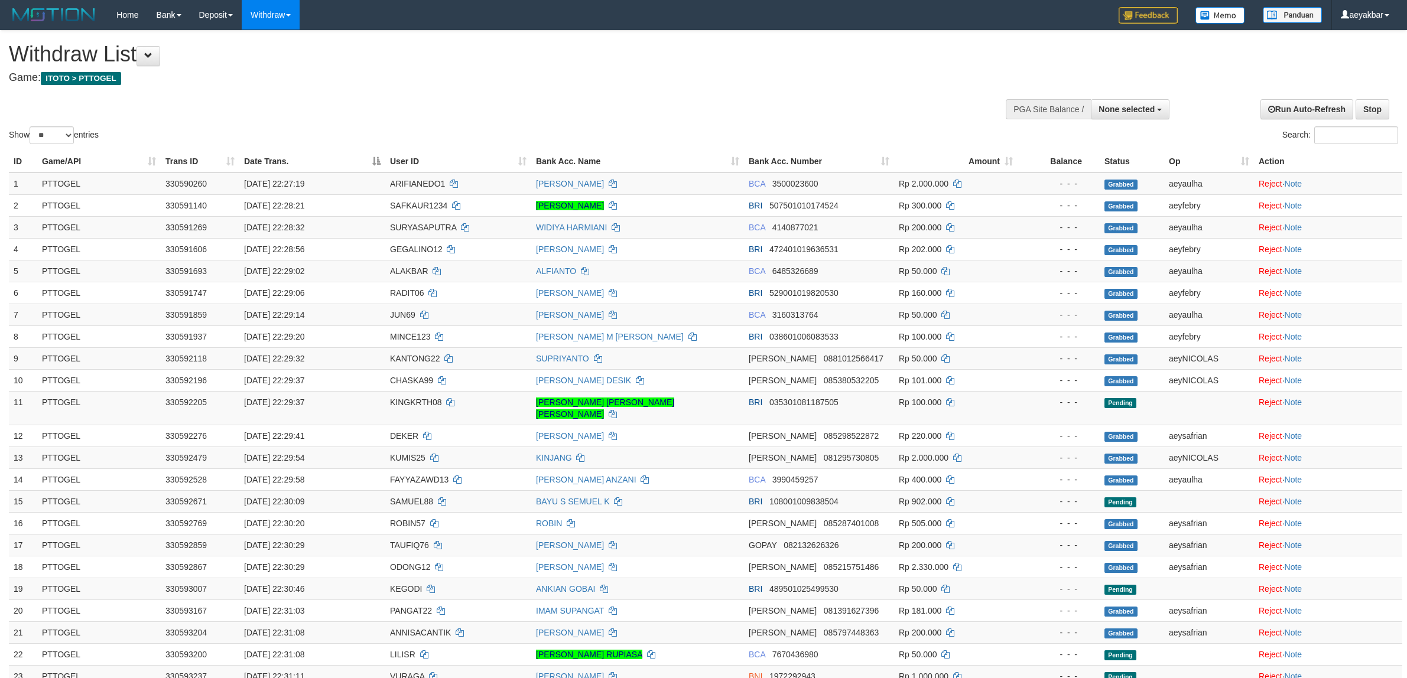
select select
select select "**"
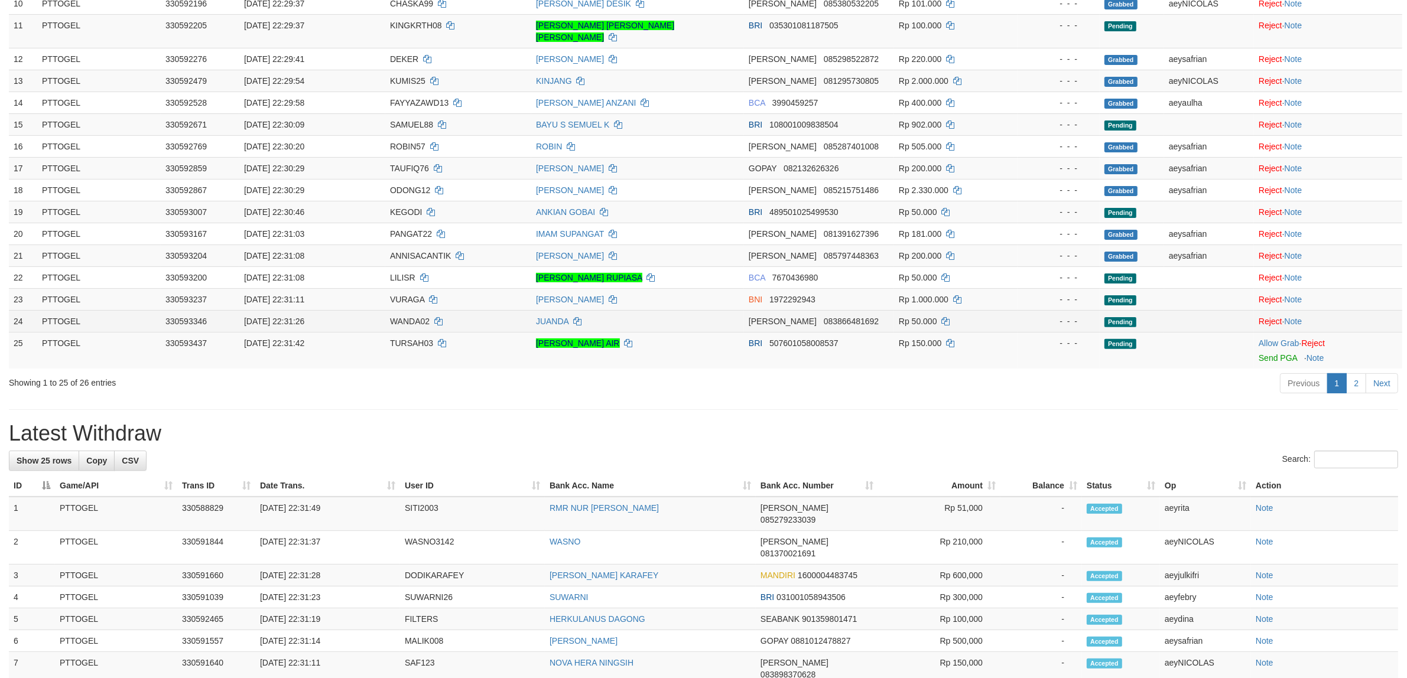
scroll to position [345, 0]
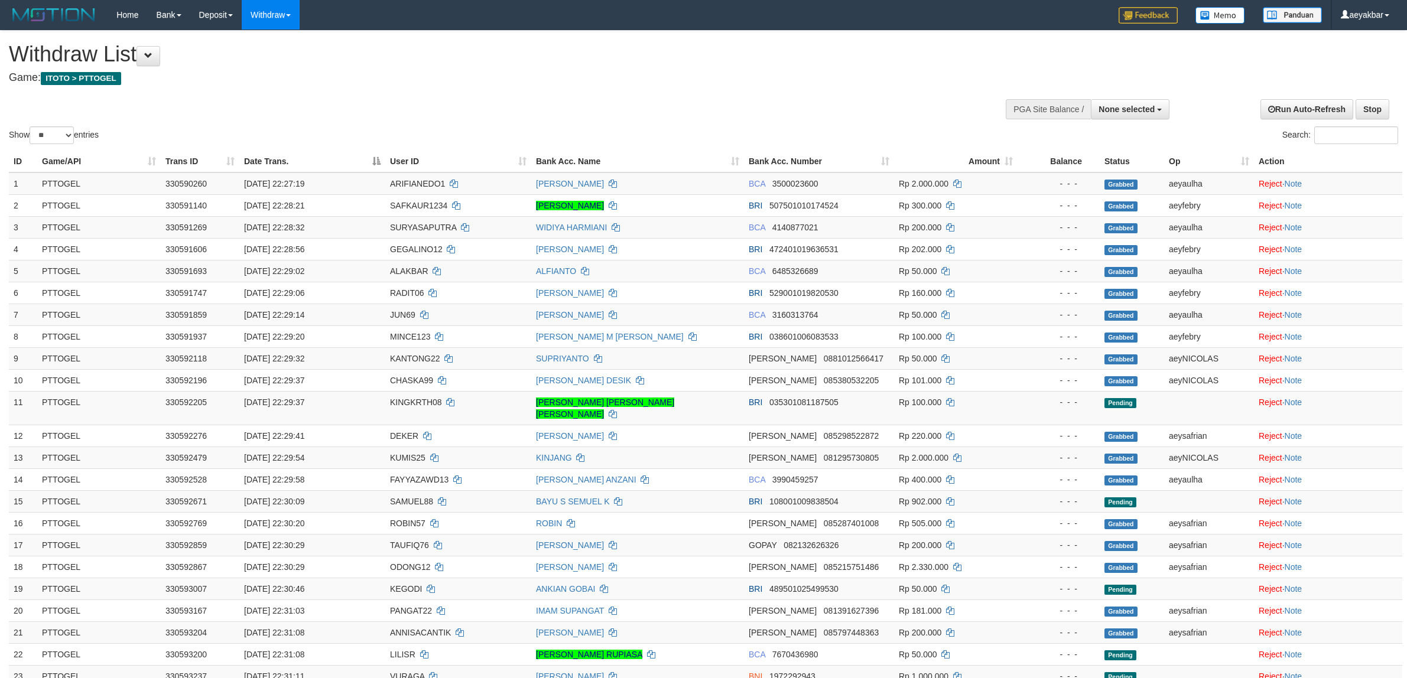
select select
select select "**"
